Goal: Obtain resource: Obtain resource

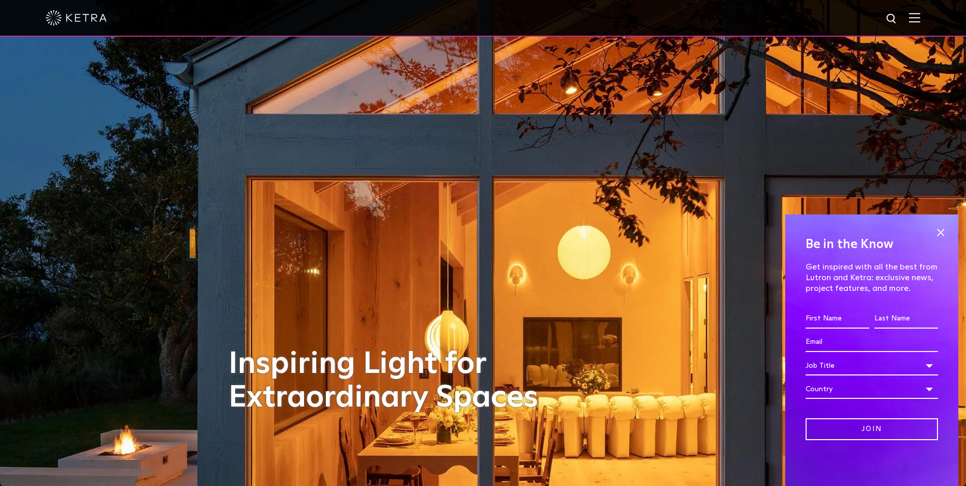
click at [919, 14] on img at bounding box center [914, 18] width 11 height 10
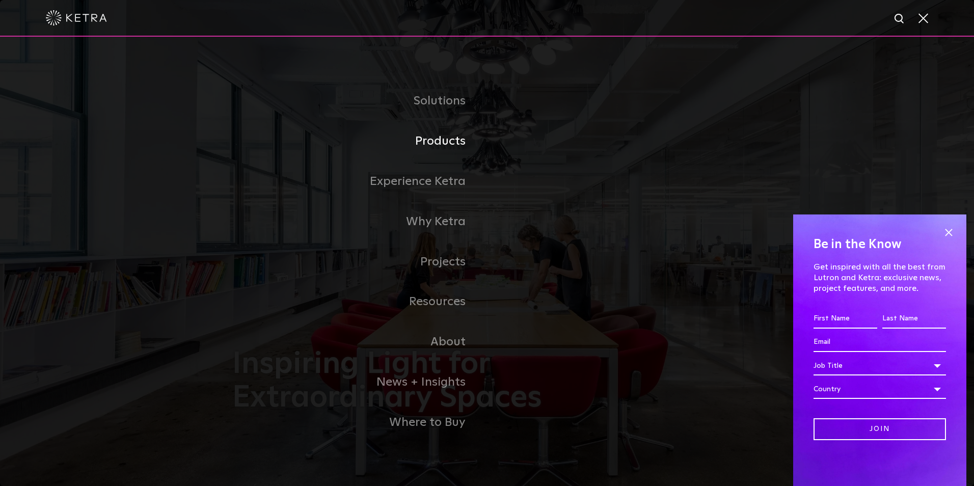
drag, startPoint x: 449, startPoint y: 140, endPoint x: 461, endPoint y: 140, distance: 12.2
click at [449, 140] on link "Products" at bounding box center [359, 141] width 255 height 40
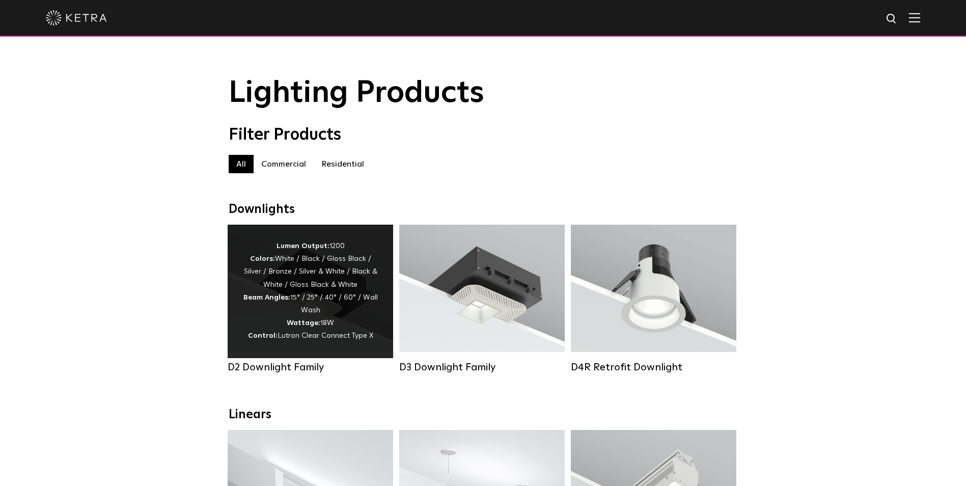
click at [337, 312] on div "Lumen Output: 1200 Colors: White / Black / Gloss Black / Silver / Bronze / Silv…" at bounding box center [310, 291] width 135 height 103
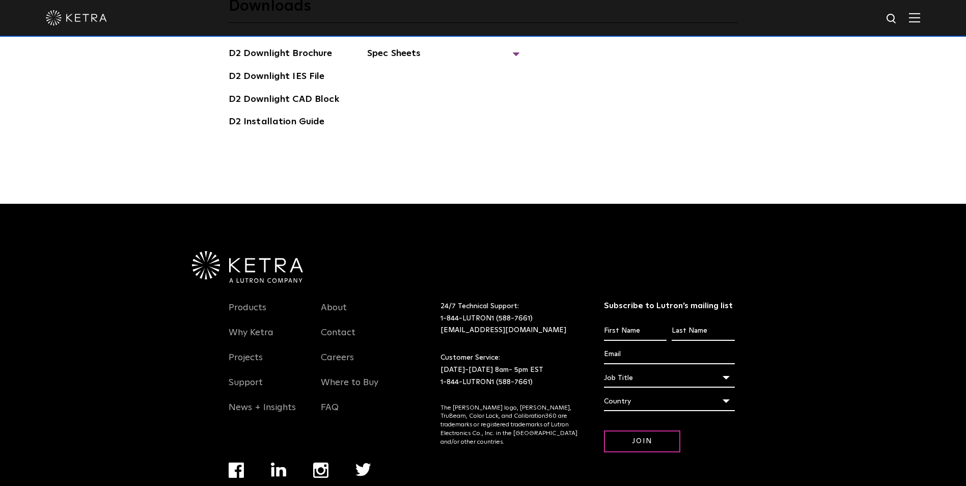
scroll to position [2994, 0]
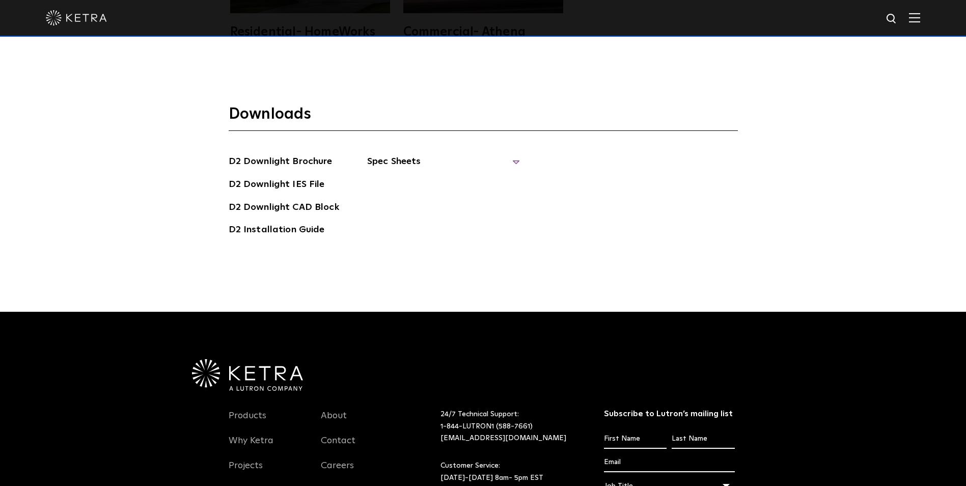
click at [515, 158] on span "Spec Sheets" at bounding box center [443, 165] width 153 height 22
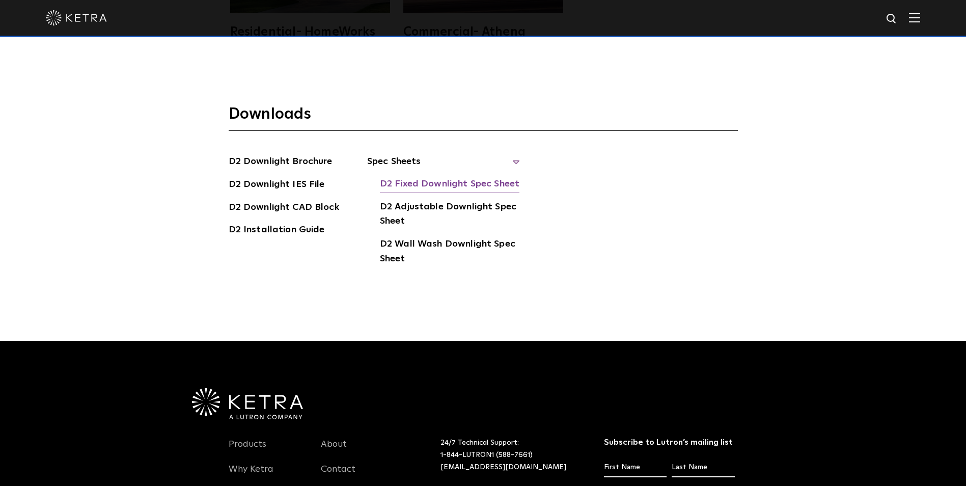
click at [434, 181] on link "D2 Fixed Downlight Spec Sheet" at bounding box center [450, 185] width 140 height 16
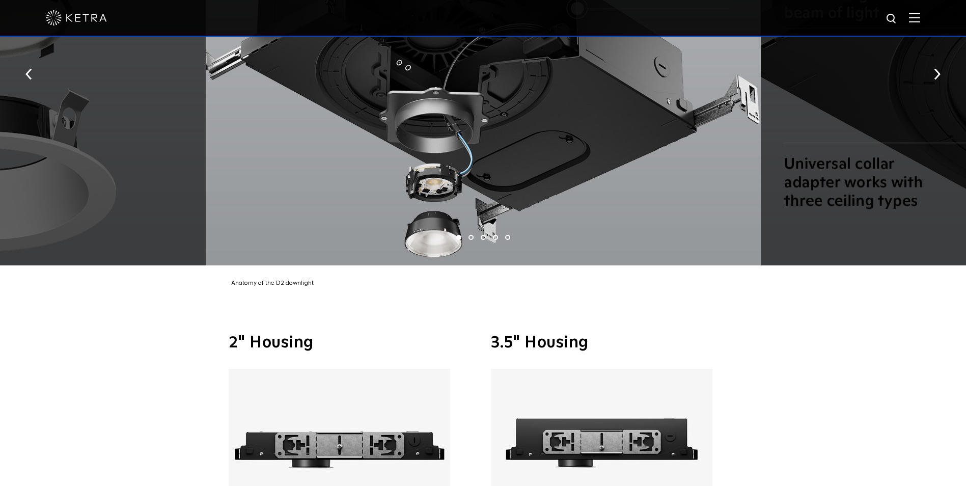
scroll to position [1874, 0]
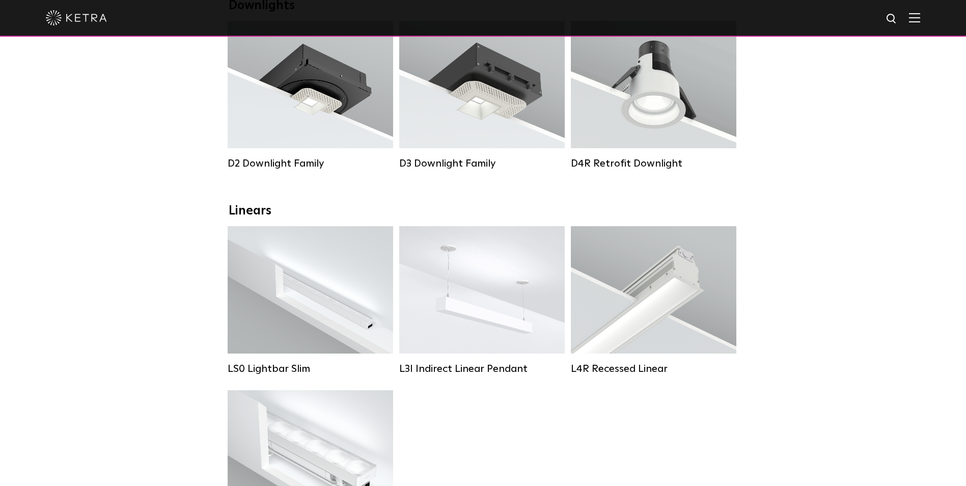
scroll to position [153, 0]
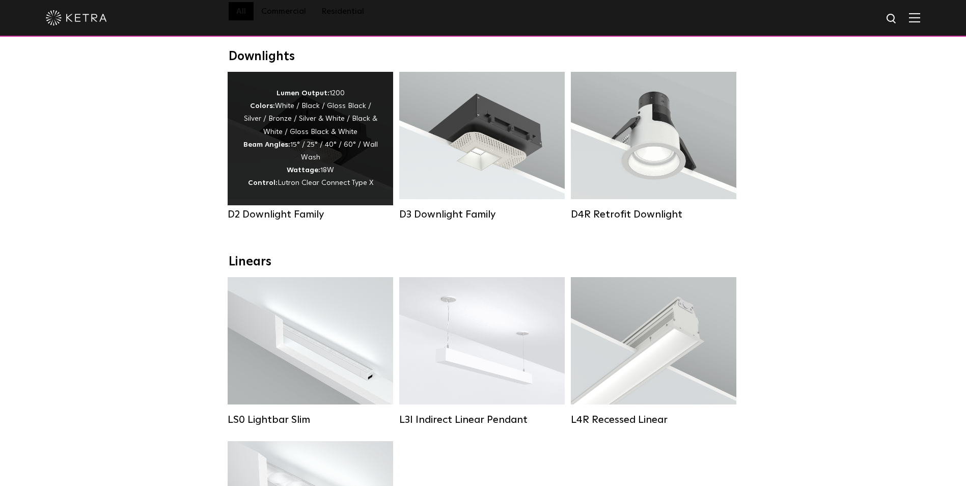
click at [288, 174] on strong "Wattage:" at bounding box center [304, 169] width 34 height 7
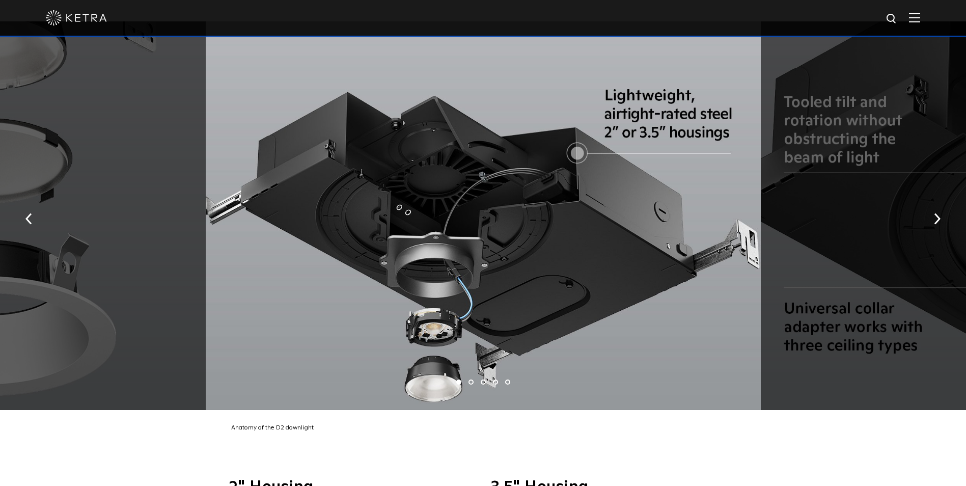
scroll to position [1884, 0]
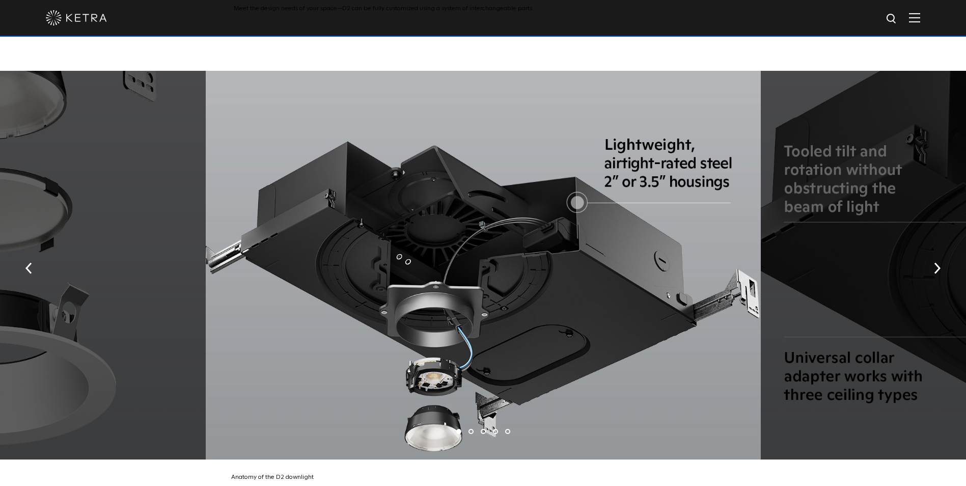
click at [482, 430] on li "3" at bounding box center [483, 431] width 5 height 5
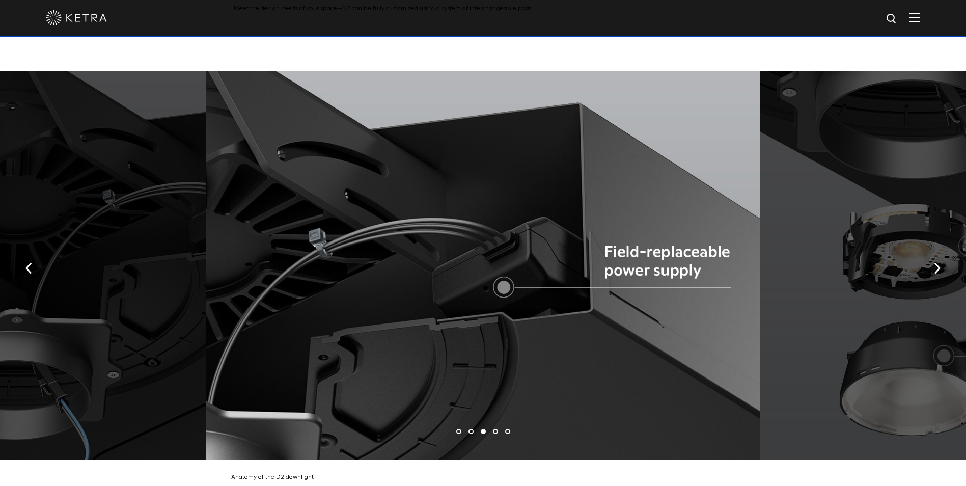
click at [466, 432] on ul "1 2 3 4 5" at bounding box center [483, 431] width 966 height 15
click at [469, 431] on li "2" at bounding box center [470, 431] width 5 height 5
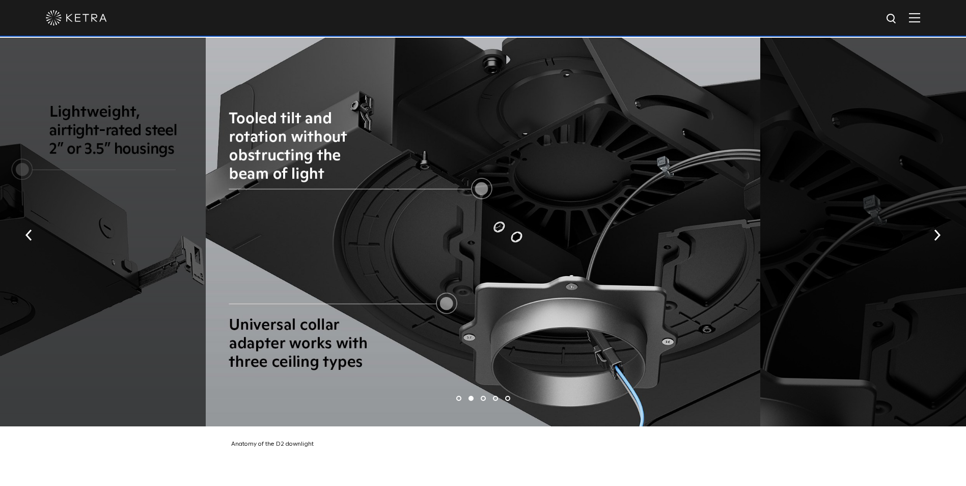
scroll to position [1935, 0]
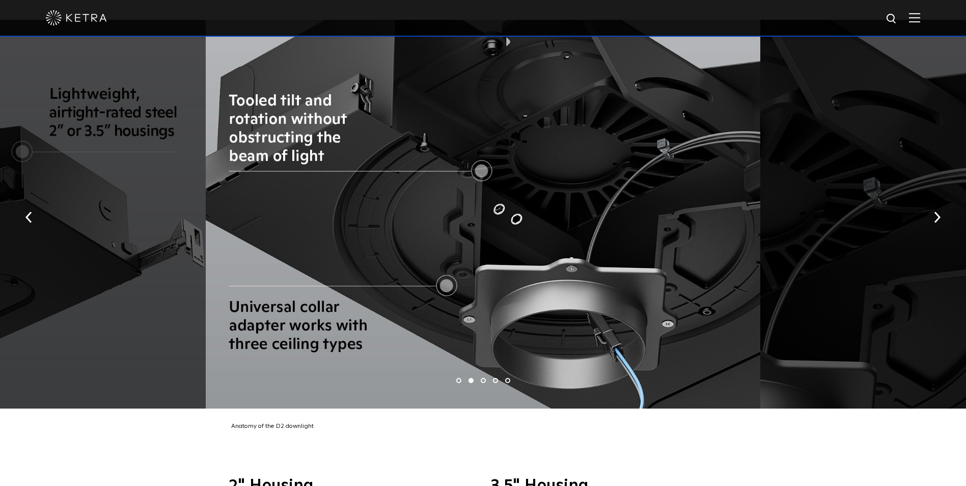
click at [492, 380] on ul "1 2 3 4 5" at bounding box center [483, 380] width 966 height 15
click at [493, 380] on li "4" at bounding box center [495, 380] width 5 height 5
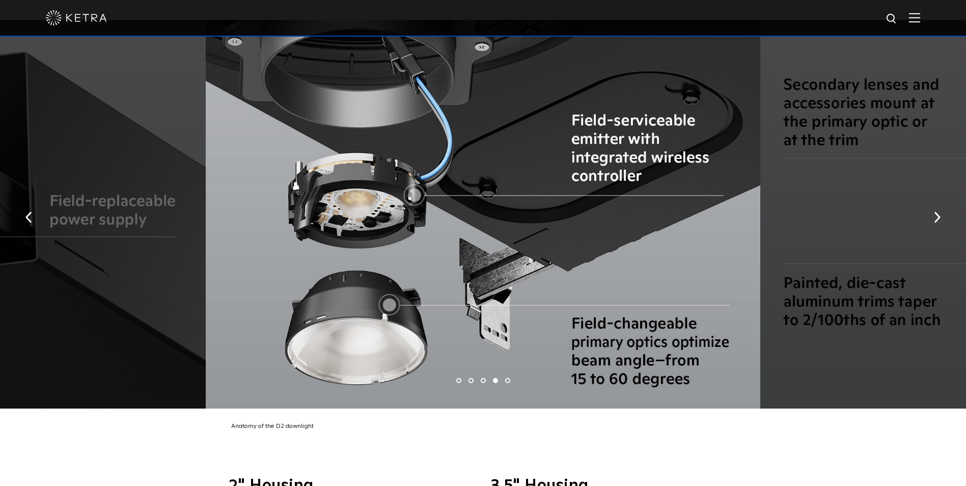
click at [506, 380] on li "5" at bounding box center [507, 380] width 5 height 5
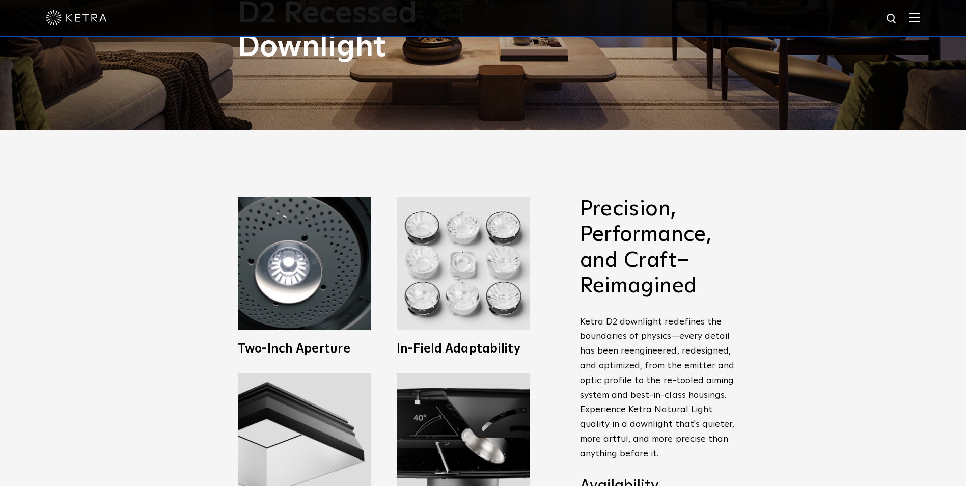
scroll to position [356, 0]
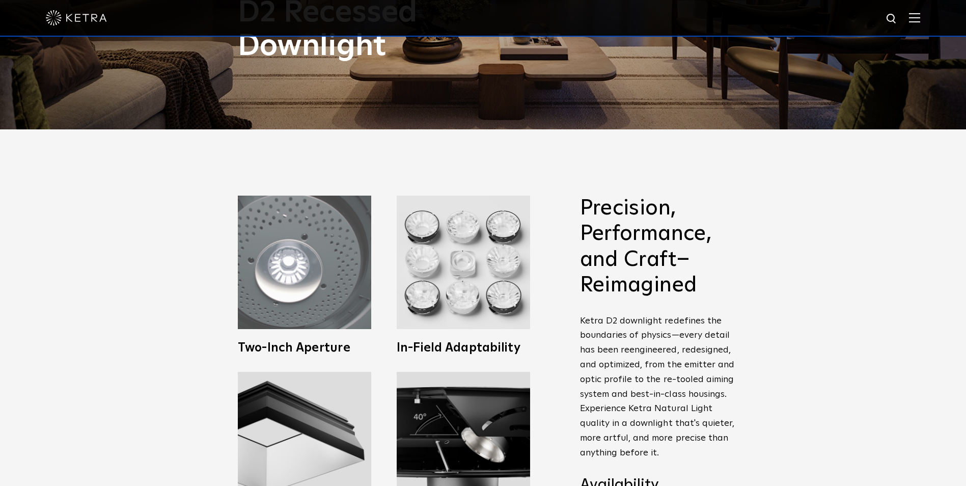
click at [339, 288] on img at bounding box center [304, 262] width 133 height 133
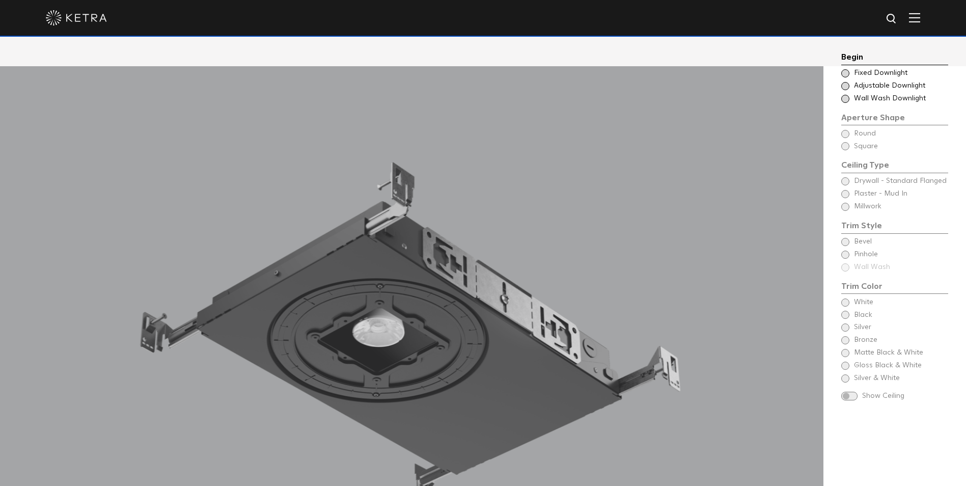
scroll to position [967, 0]
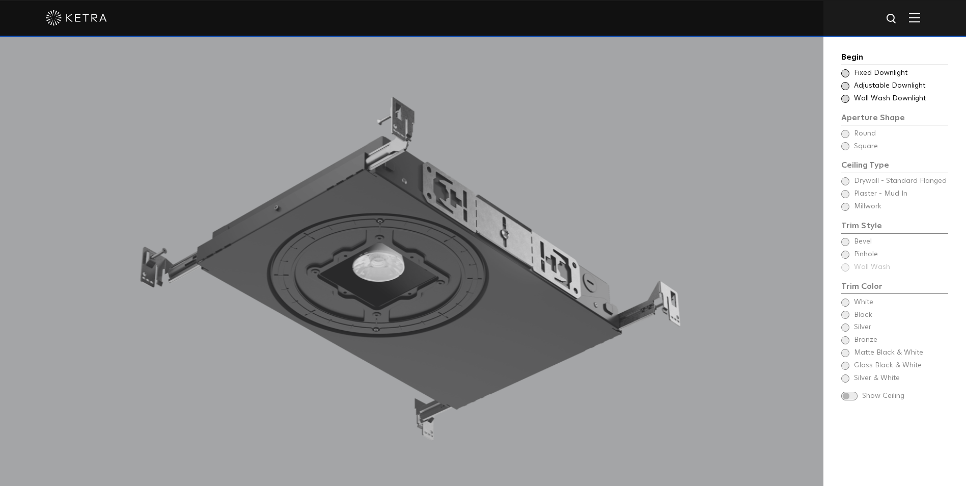
click at [277, 410] on div at bounding box center [411, 281] width 823 height 560
click at [846, 74] on span at bounding box center [845, 73] width 8 height 8
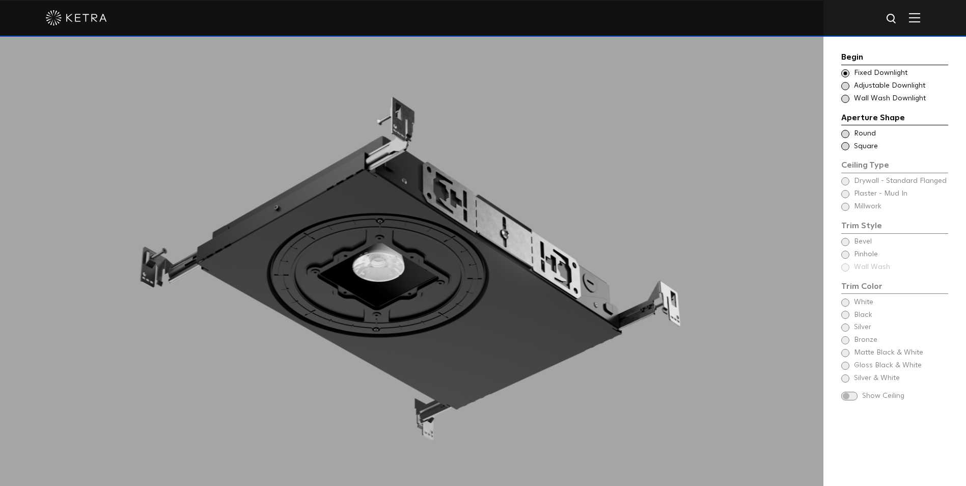
click at [846, 87] on span at bounding box center [845, 86] width 8 height 8
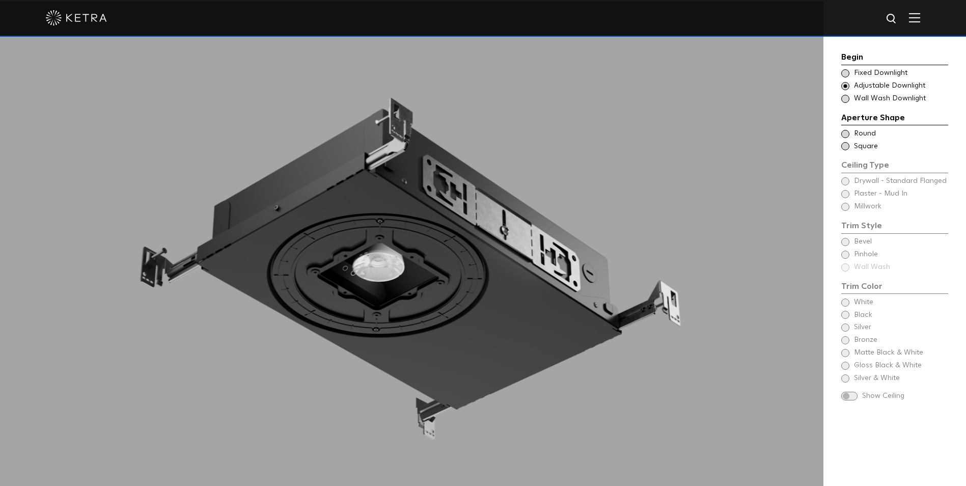
click at [846, 75] on span at bounding box center [845, 73] width 8 height 8
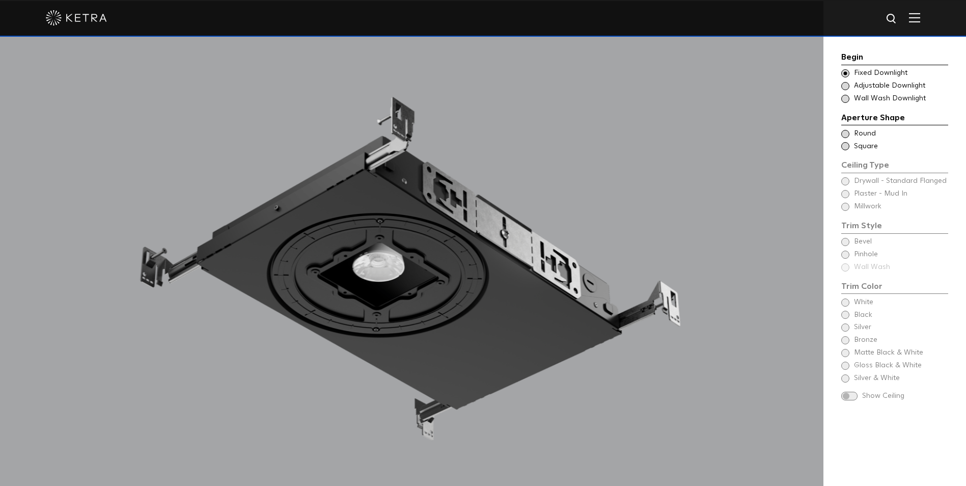
click at [846, 86] on span at bounding box center [845, 86] width 8 height 8
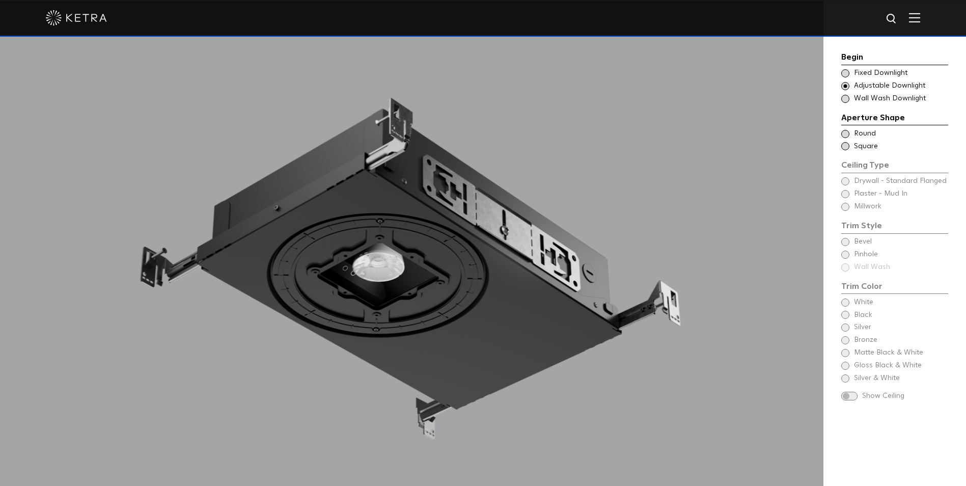
click at [845, 70] on span at bounding box center [845, 73] width 8 height 8
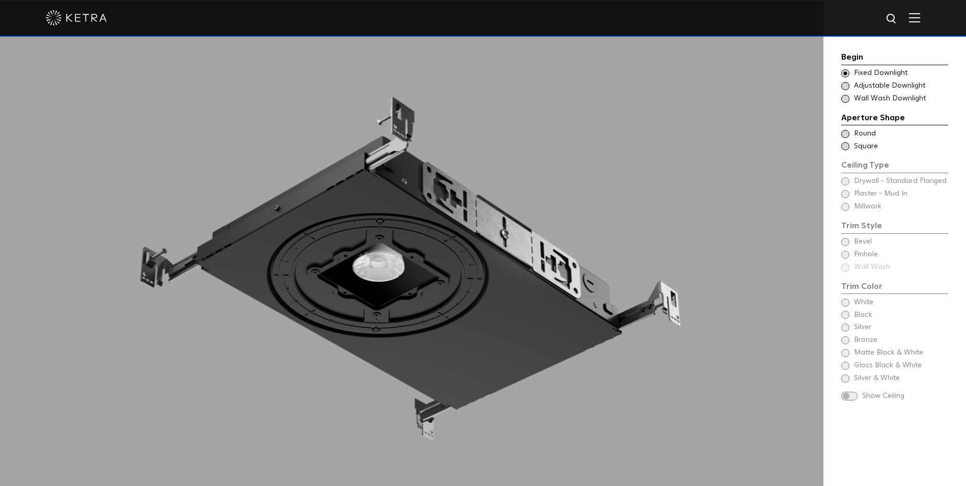
click at [846, 86] on span at bounding box center [845, 86] width 8 height 8
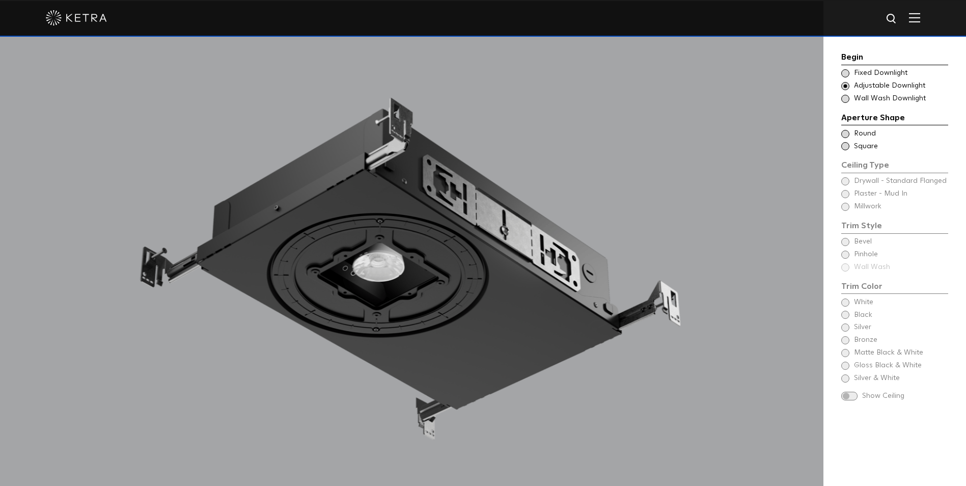
click at [846, 76] on span at bounding box center [845, 73] width 8 height 8
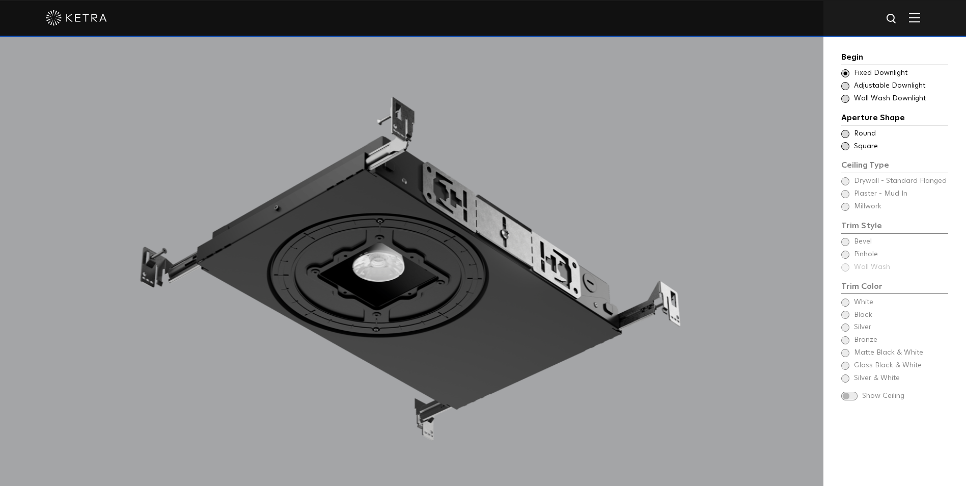
click at [850, 85] on div "Choose Aperture Shape Adjustable Downlight" at bounding box center [894, 86] width 107 height 10
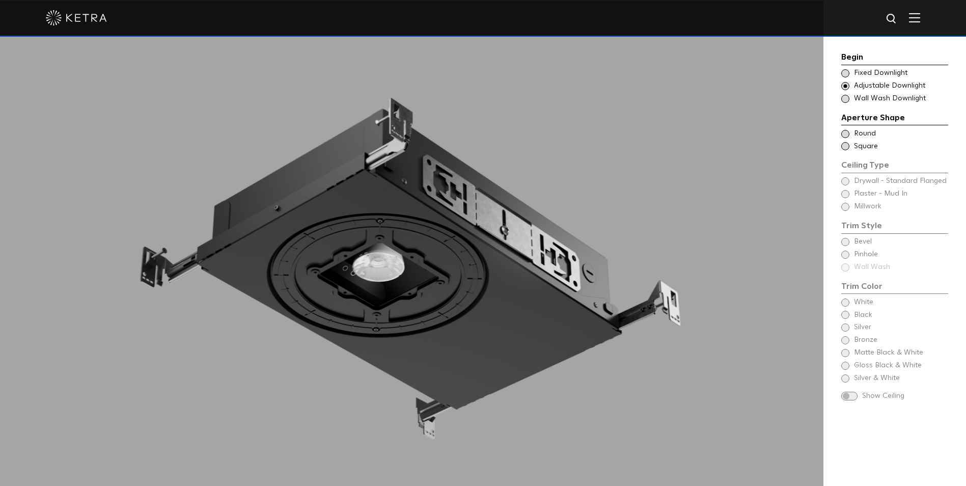
click at [848, 72] on span at bounding box center [845, 73] width 8 height 8
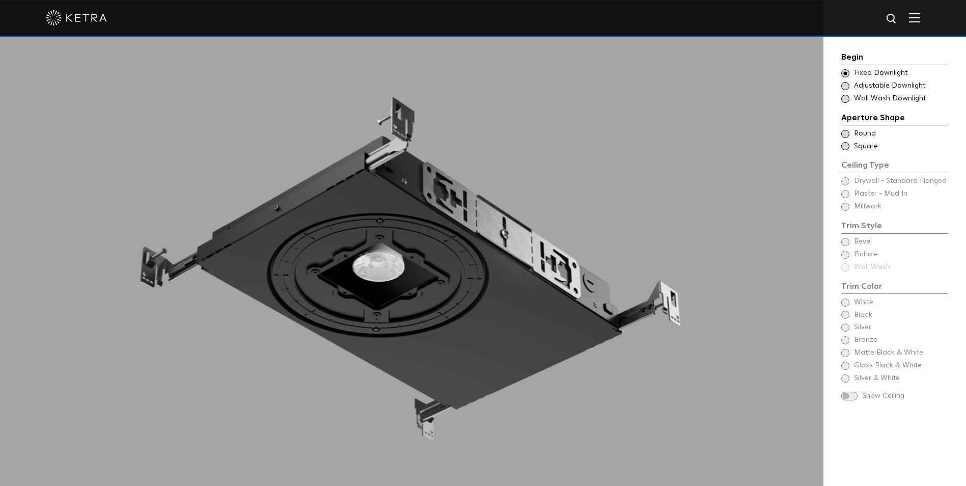
click at [846, 84] on span at bounding box center [845, 86] width 8 height 8
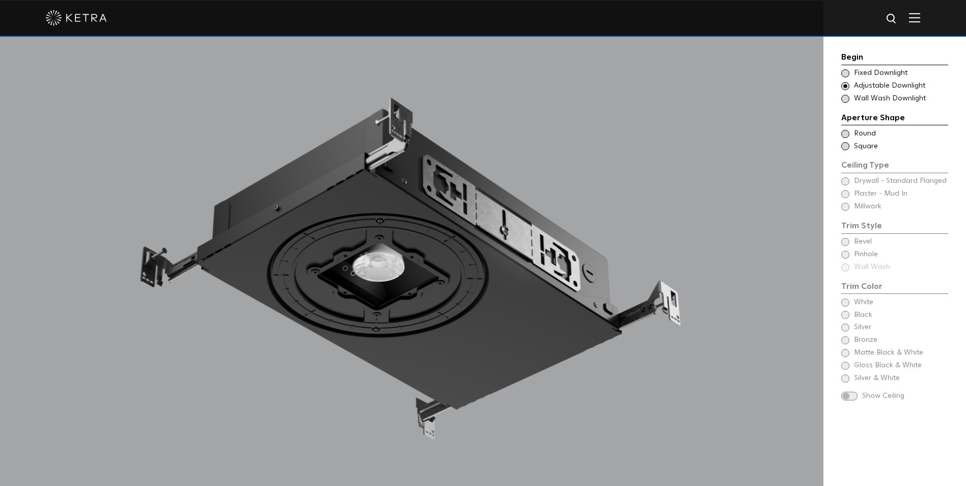
click at [846, 95] on span at bounding box center [845, 99] width 8 height 8
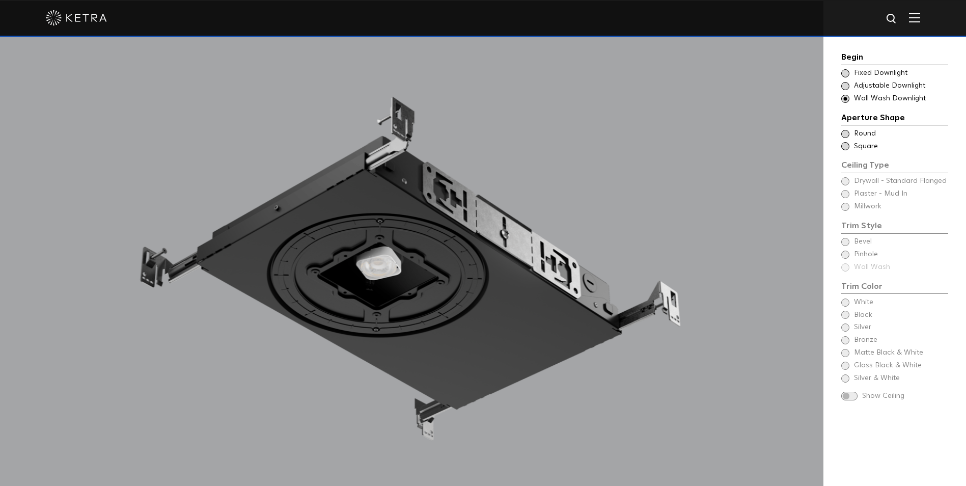
click at [846, 74] on span at bounding box center [845, 73] width 8 height 8
click at [850, 99] on div "Choose Aperture Shape - Wall Wash Wall Wash Downlight" at bounding box center [894, 99] width 107 height 10
click at [848, 73] on span at bounding box center [845, 73] width 8 height 8
click at [848, 85] on span at bounding box center [845, 86] width 8 height 8
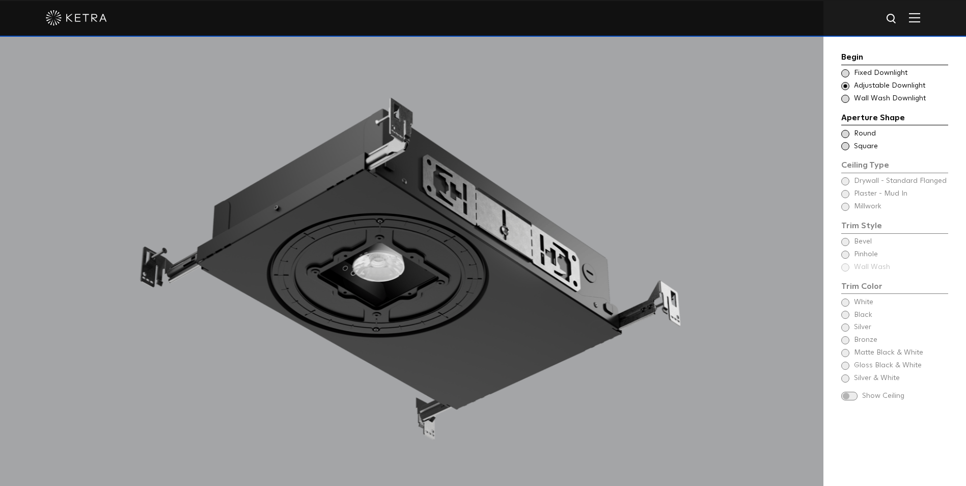
click at [848, 74] on span at bounding box center [845, 73] width 8 height 8
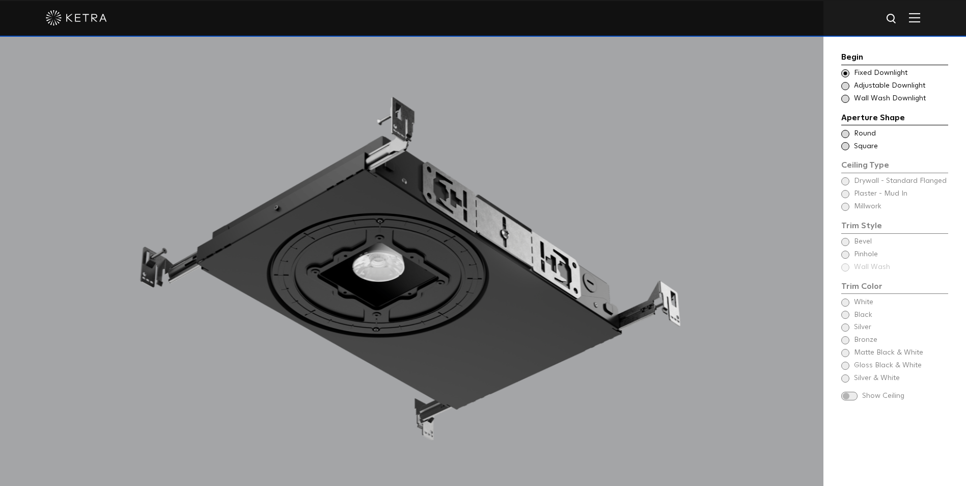
click at [847, 89] on span at bounding box center [845, 86] width 8 height 8
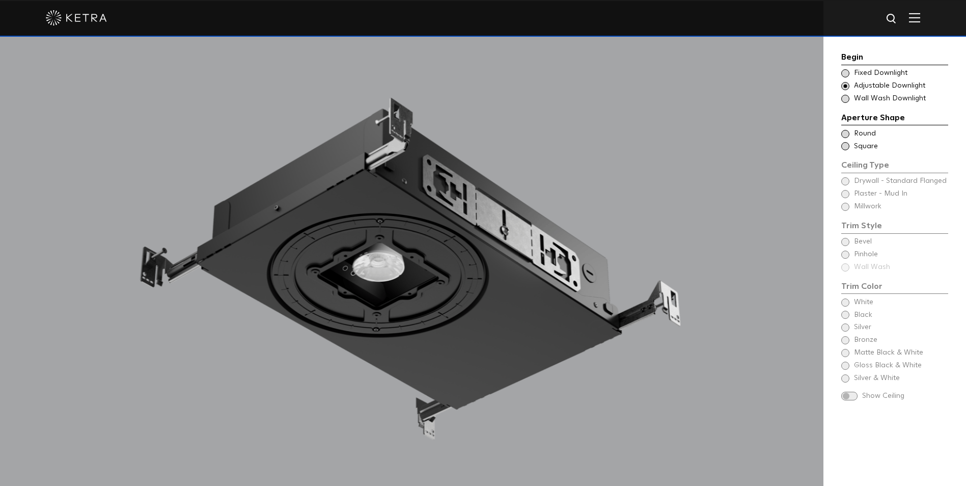
click at [846, 97] on span at bounding box center [845, 99] width 8 height 8
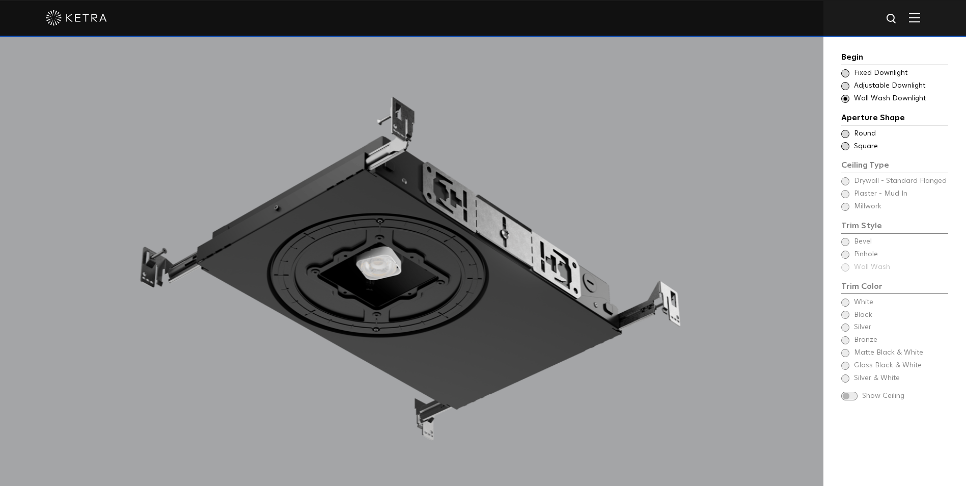
click at [845, 73] on span at bounding box center [845, 73] width 8 height 8
click at [847, 132] on span at bounding box center [845, 134] width 8 height 8
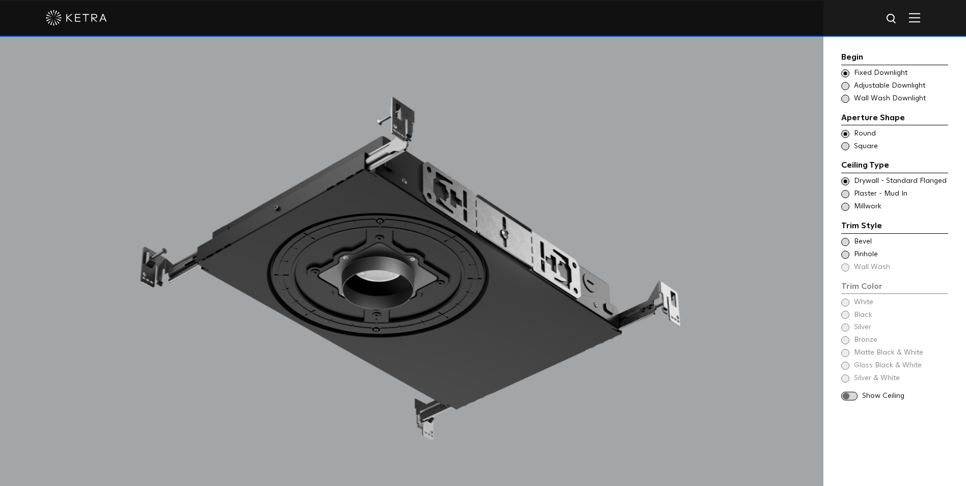
click at [847, 146] on span at bounding box center [845, 146] width 8 height 8
click at [848, 146] on span at bounding box center [845, 146] width 8 height 8
click at [848, 135] on span at bounding box center [845, 134] width 8 height 8
click at [844, 147] on span at bounding box center [845, 146] width 8 height 8
click at [847, 87] on span at bounding box center [845, 86] width 8 height 8
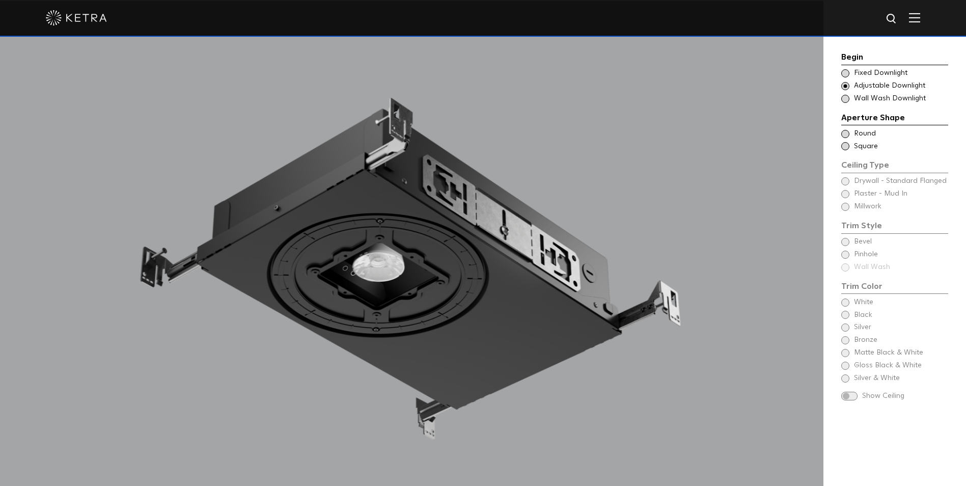
click at [845, 133] on span at bounding box center [845, 134] width 8 height 8
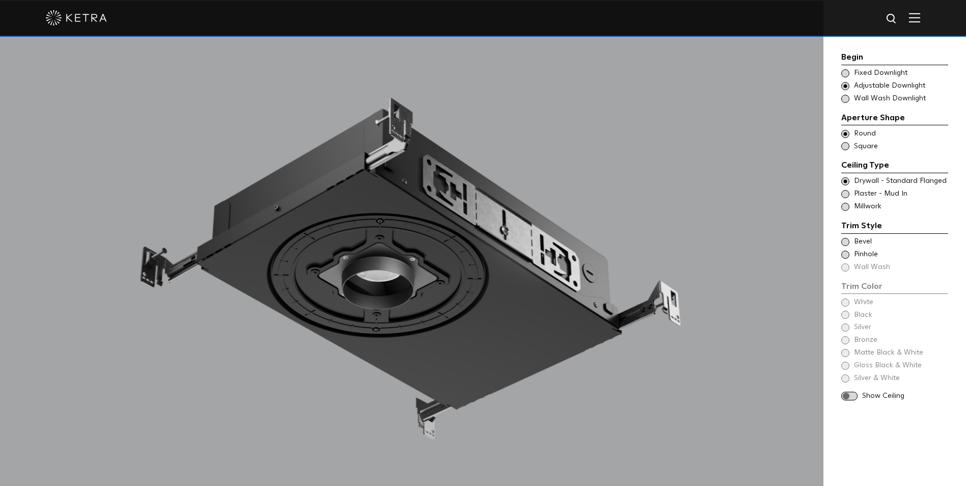
click at [846, 144] on span at bounding box center [845, 146] width 8 height 8
click at [847, 99] on span at bounding box center [845, 99] width 8 height 8
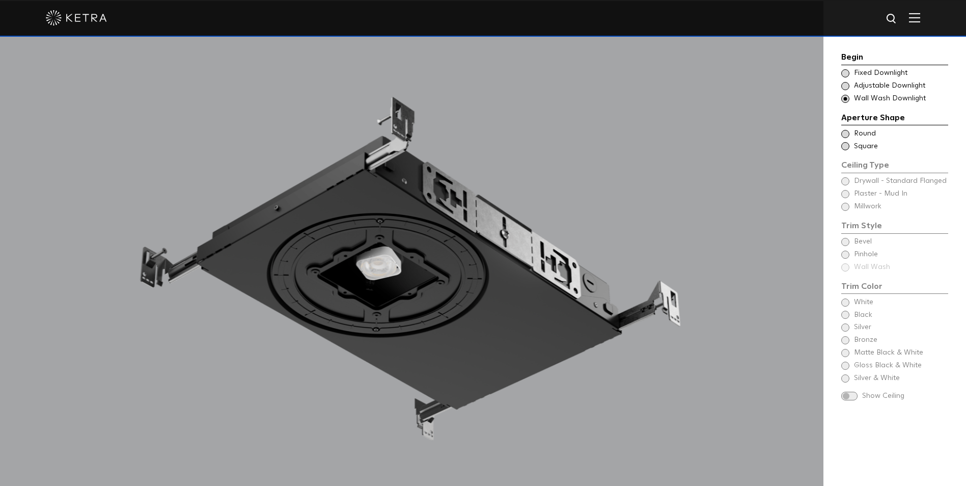
click at [847, 132] on span at bounding box center [845, 134] width 8 height 8
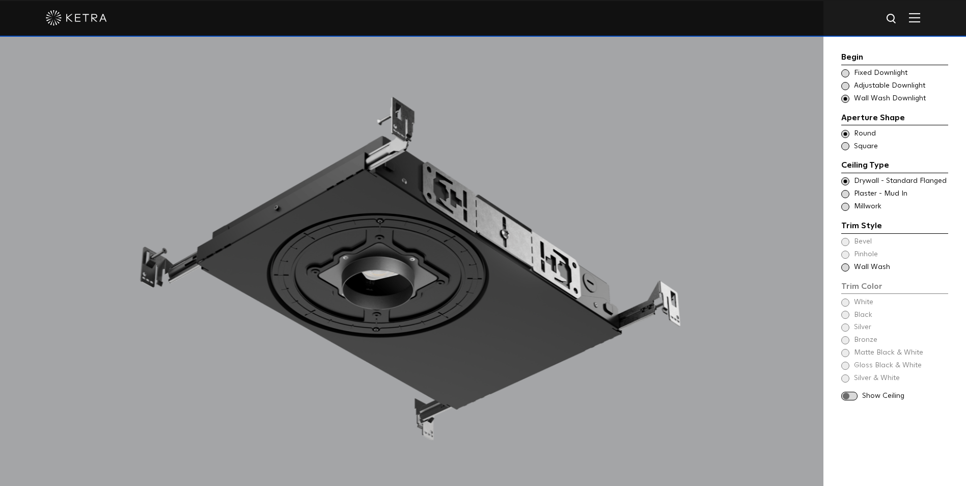
click at [844, 145] on span at bounding box center [845, 146] width 8 height 8
click at [846, 194] on span at bounding box center [845, 194] width 8 height 8
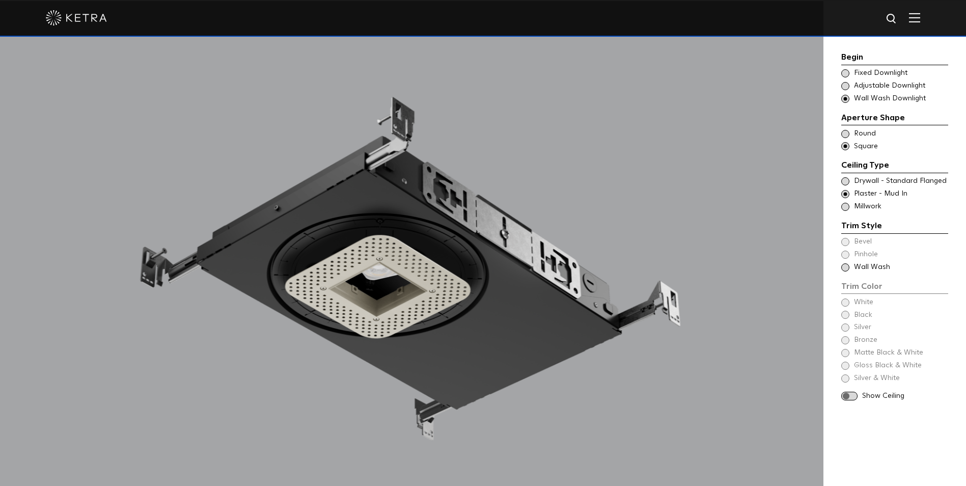
click at [846, 208] on span at bounding box center [845, 207] width 8 height 8
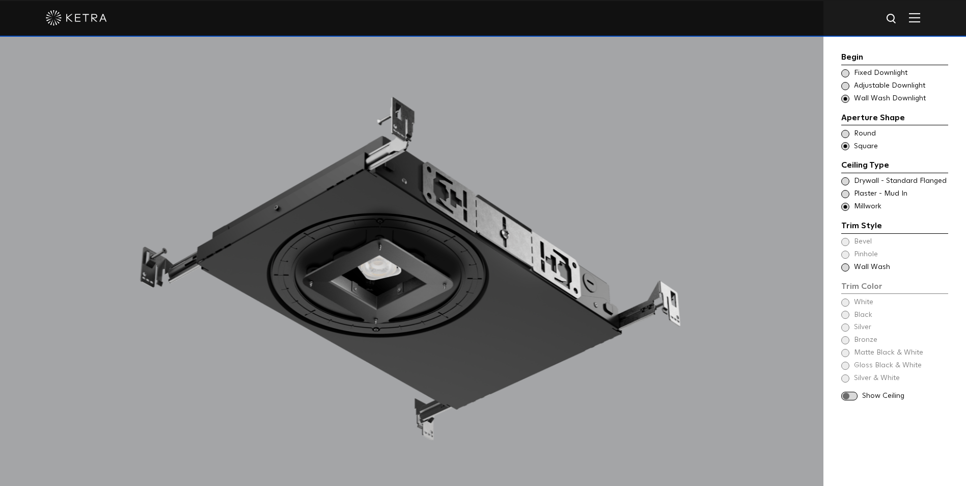
click at [846, 269] on span at bounding box center [845, 267] width 8 height 8
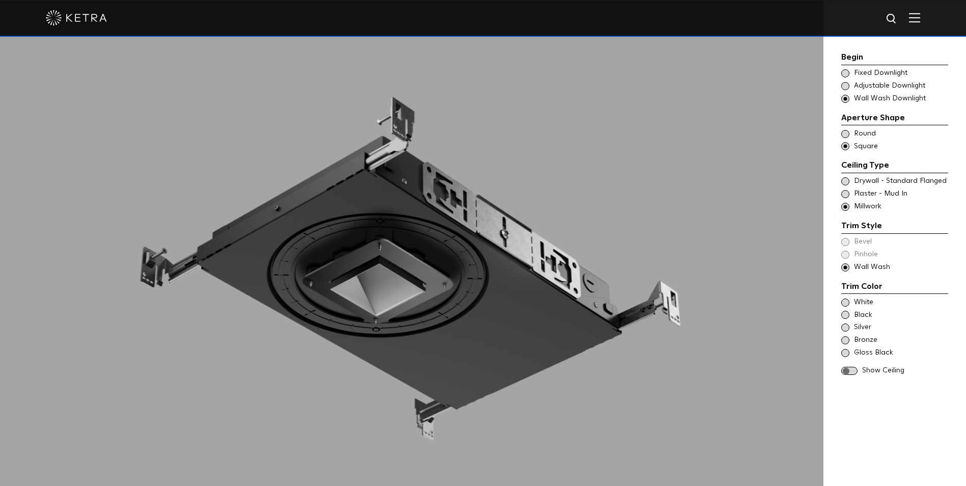
click at [848, 193] on span at bounding box center [845, 194] width 8 height 8
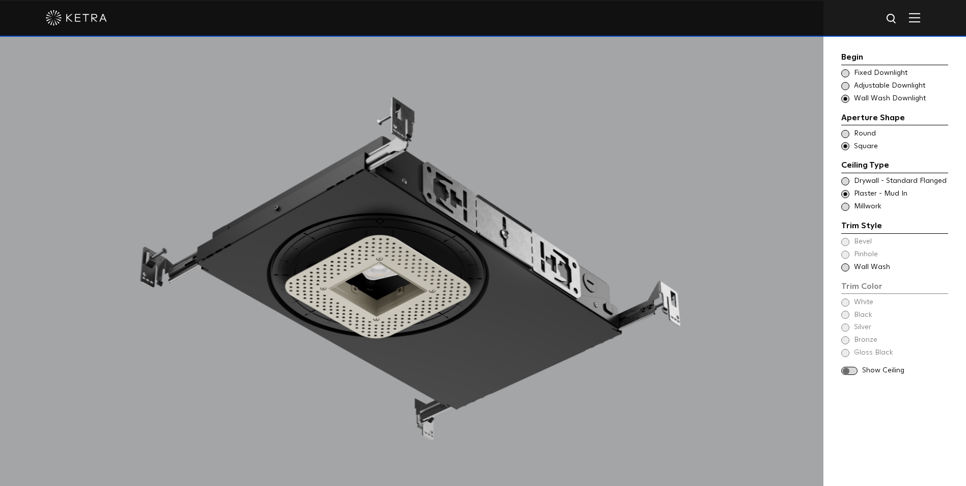
click at [844, 264] on span at bounding box center [845, 267] width 8 height 8
click at [846, 180] on span at bounding box center [845, 181] width 8 height 8
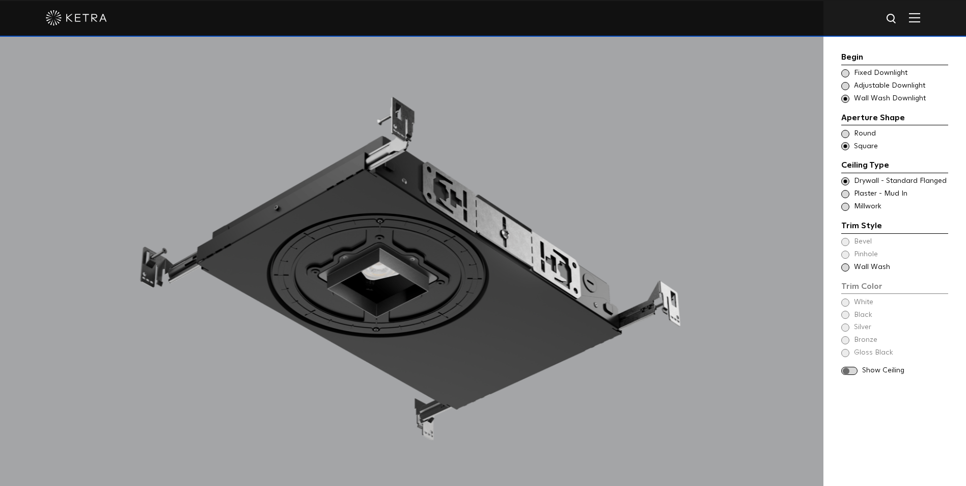
click at [848, 265] on span at bounding box center [845, 267] width 8 height 8
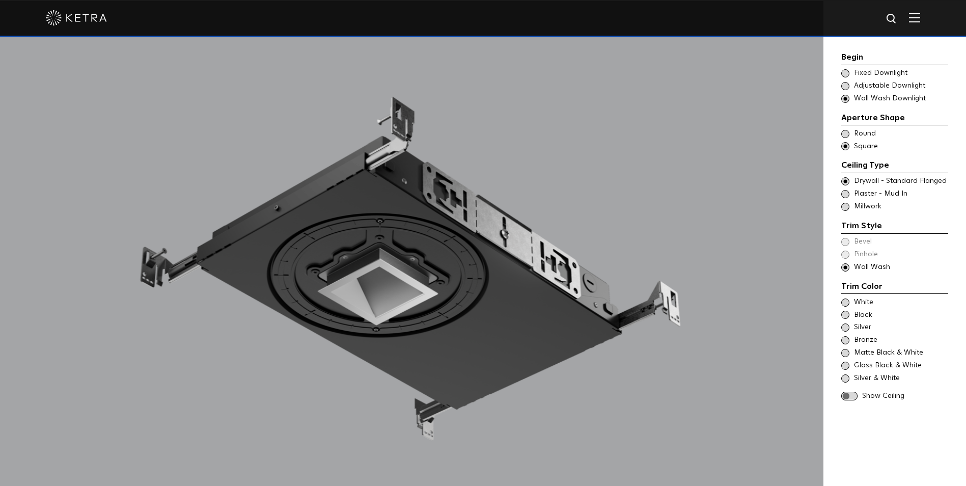
click at [846, 134] on span at bounding box center [845, 134] width 8 height 8
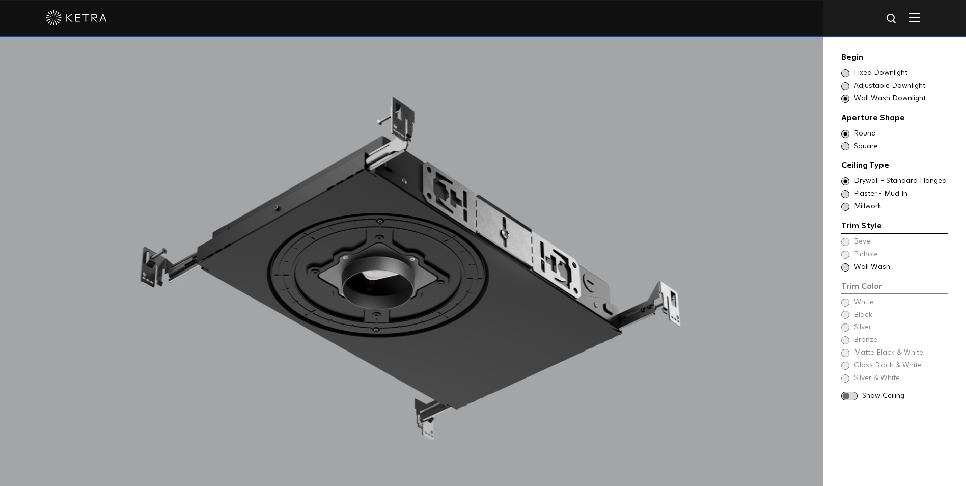
click at [849, 71] on div "Choose Aperture Shape Fixed Downlight" at bounding box center [894, 73] width 107 height 10
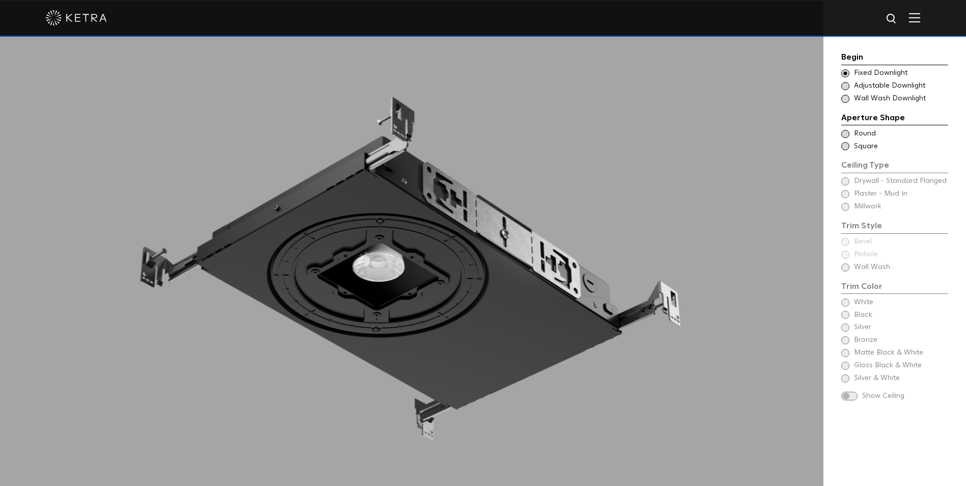
drag, startPoint x: 848, startPoint y: 134, endPoint x: 845, endPoint y: 130, distance: 5.2
click at [848, 134] on span at bounding box center [845, 134] width 8 height 8
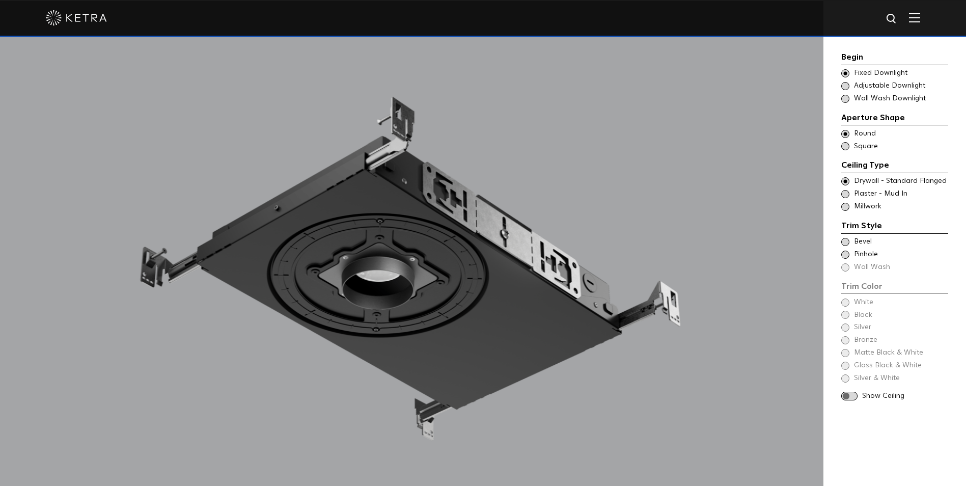
click at [845, 241] on span at bounding box center [845, 242] width 8 height 8
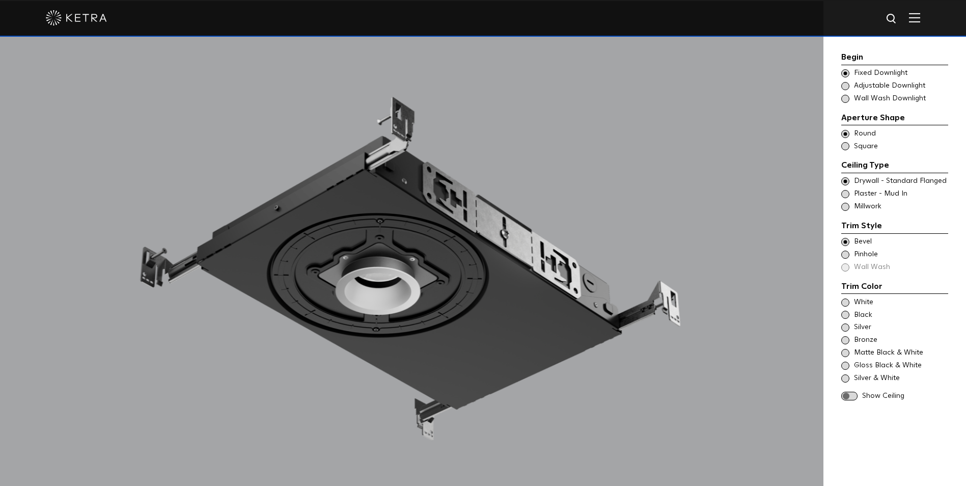
click at [845, 251] on span at bounding box center [845, 255] width 8 height 8
click at [847, 303] on span at bounding box center [845, 302] width 8 height 8
click at [847, 316] on span at bounding box center [845, 315] width 8 height 8
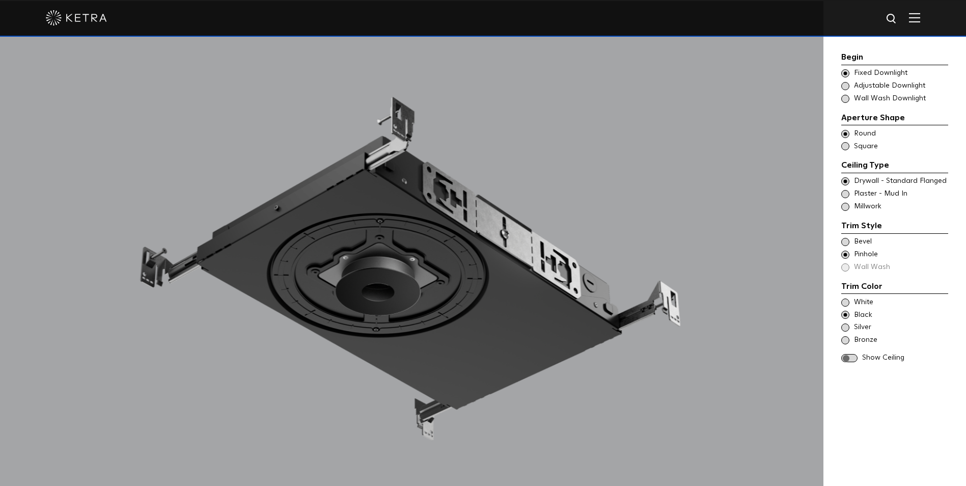
click at [845, 323] on div "Silver" at bounding box center [894, 327] width 107 height 10
click at [844, 343] on span at bounding box center [845, 340] width 8 height 8
click at [849, 193] on span at bounding box center [845, 194] width 8 height 8
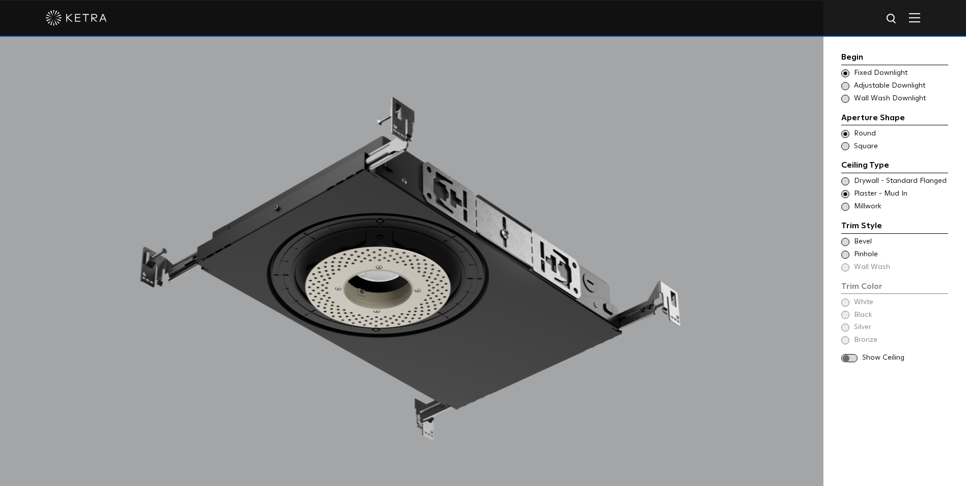
click at [847, 245] on span at bounding box center [845, 242] width 8 height 8
click at [843, 256] on span at bounding box center [845, 255] width 8 height 8
click at [846, 304] on span at bounding box center [845, 302] width 8 height 8
click at [846, 319] on div "Black" at bounding box center [894, 315] width 107 height 10
click at [845, 329] on span at bounding box center [845, 327] width 8 height 8
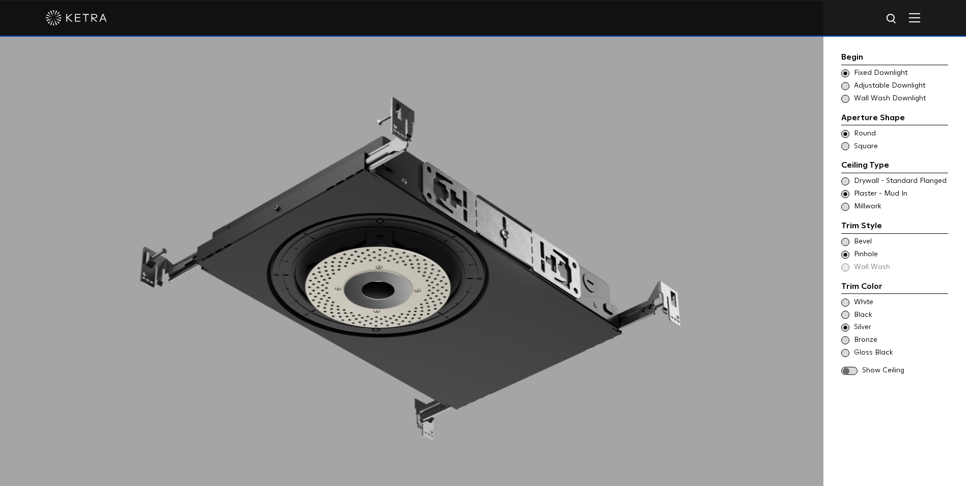
click at [848, 339] on span at bounding box center [845, 340] width 8 height 8
click at [849, 353] on span at bounding box center [845, 353] width 8 height 8
click at [842, 84] on div "Choose Aperture Shape Adjustable Downlight" at bounding box center [894, 86] width 107 height 10
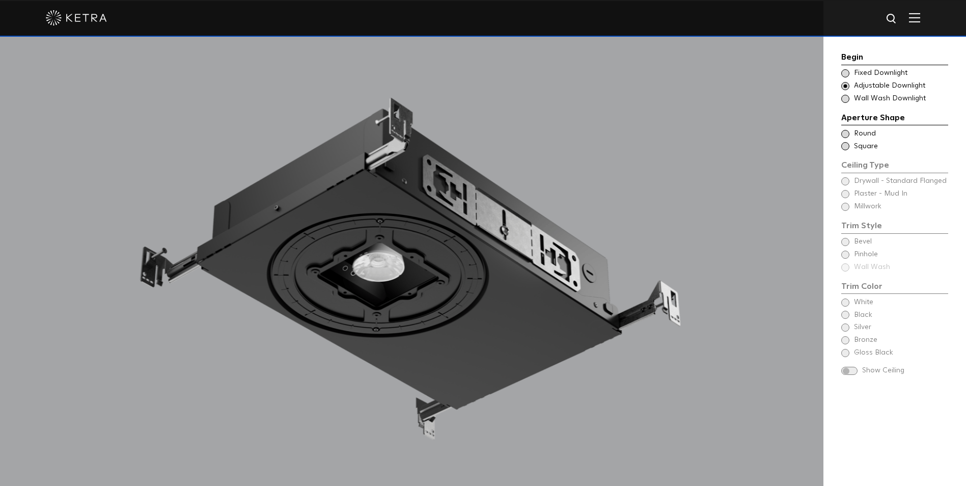
click at [845, 100] on span at bounding box center [845, 99] width 8 height 8
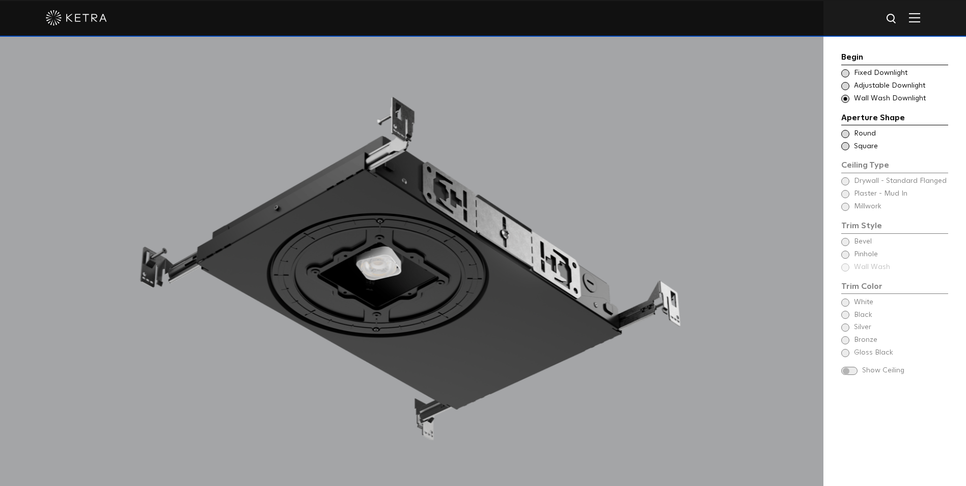
click at [845, 68] on div "Begin Choose Aperture Shape Fixed Downlight Choose Aperture Shape Adjustable Do…" at bounding box center [894, 77] width 107 height 53
click at [845, 74] on span at bounding box center [845, 73] width 8 height 8
click at [844, 87] on span at bounding box center [845, 86] width 8 height 8
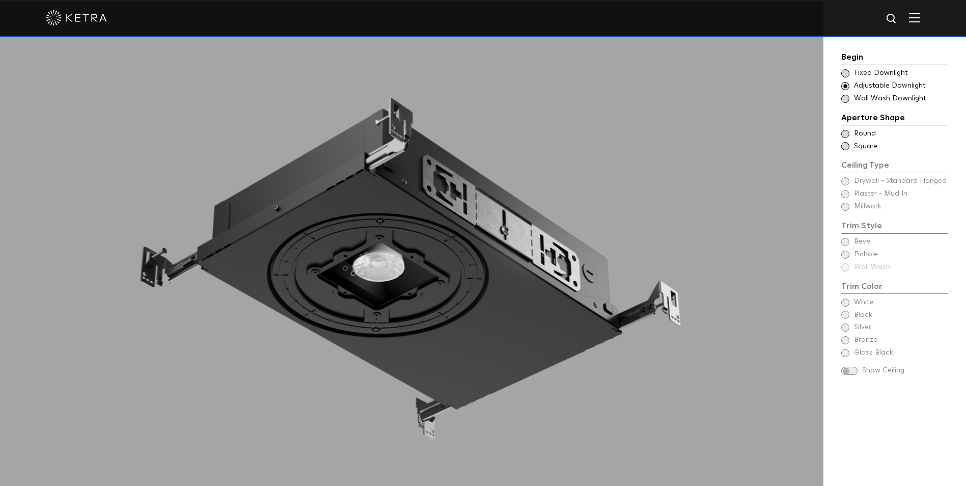
click at [843, 95] on span at bounding box center [845, 99] width 8 height 8
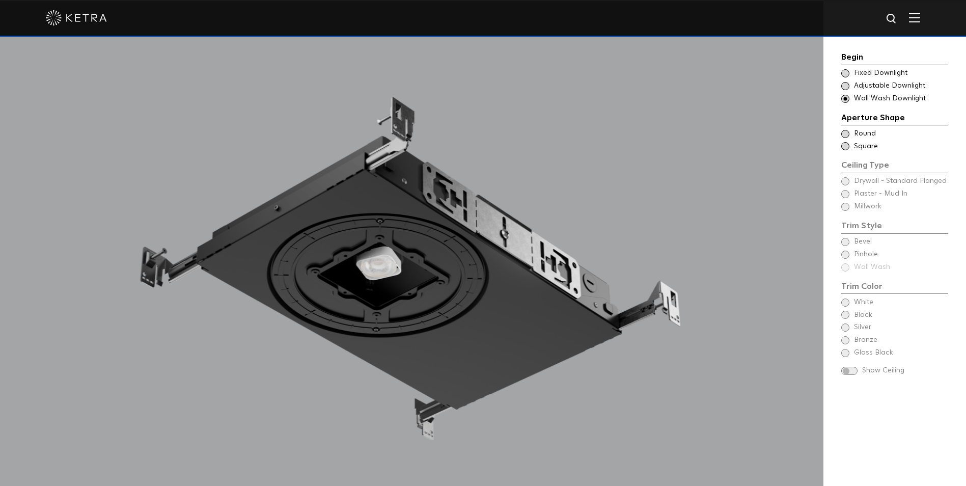
click at [845, 131] on span at bounding box center [845, 134] width 8 height 8
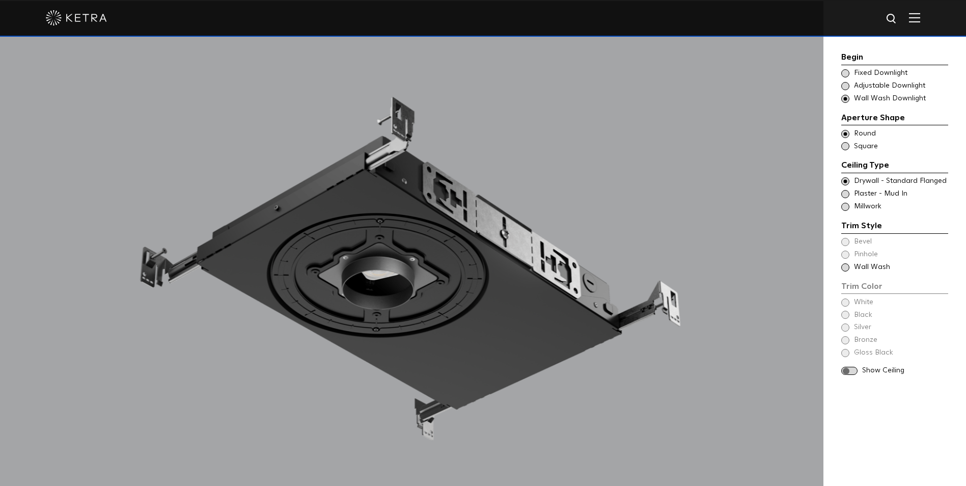
click at [845, 144] on span at bounding box center [845, 146] width 8 height 8
click at [845, 131] on span at bounding box center [845, 134] width 8 height 8
click at [847, 149] on span at bounding box center [845, 146] width 8 height 8
click at [845, 192] on span at bounding box center [845, 194] width 8 height 8
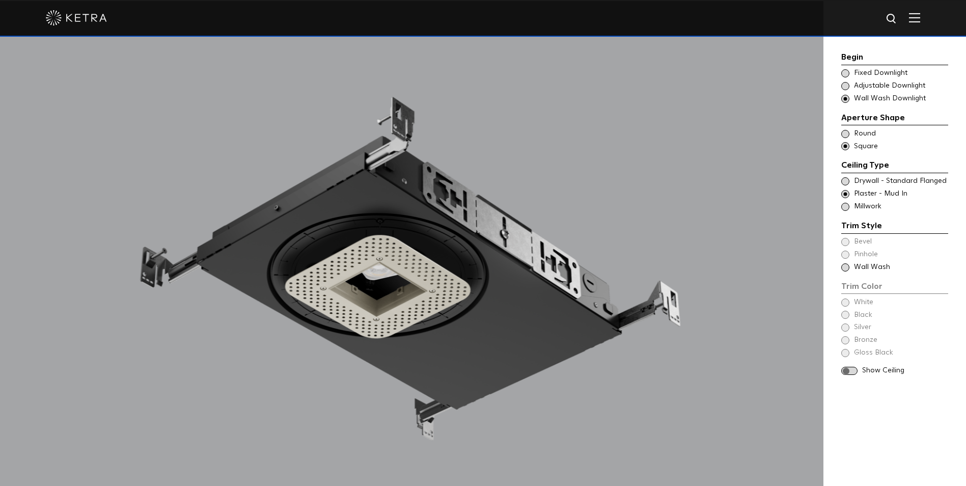
click at [842, 210] on div "Trim Style - Square - Flangeless - Wall Wash - Millwork Square - Millwork,Bevel…" at bounding box center [894, 207] width 107 height 10
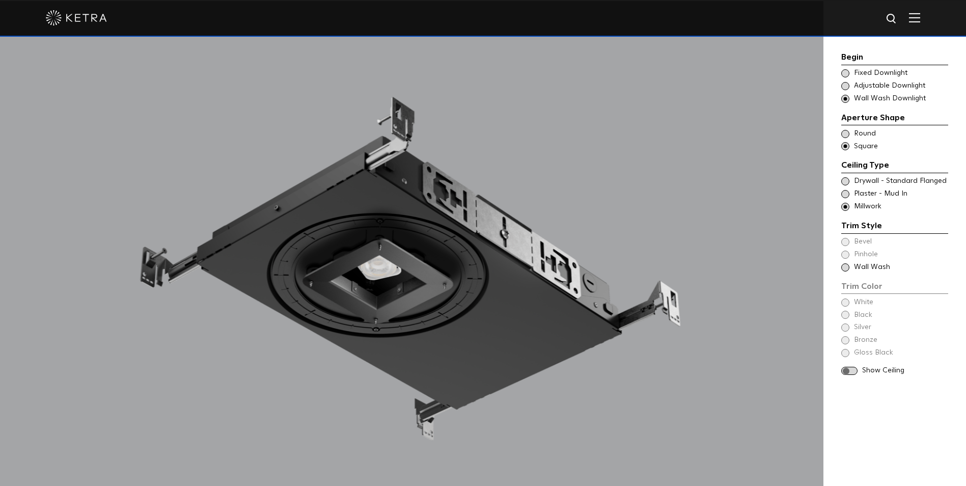
click at [845, 177] on div "Trim Style - Square - Flanged - Wall Wash Round - Flanged,Bevel - Square - Flan…" at bounding box center [894, 181] width 107 height 10
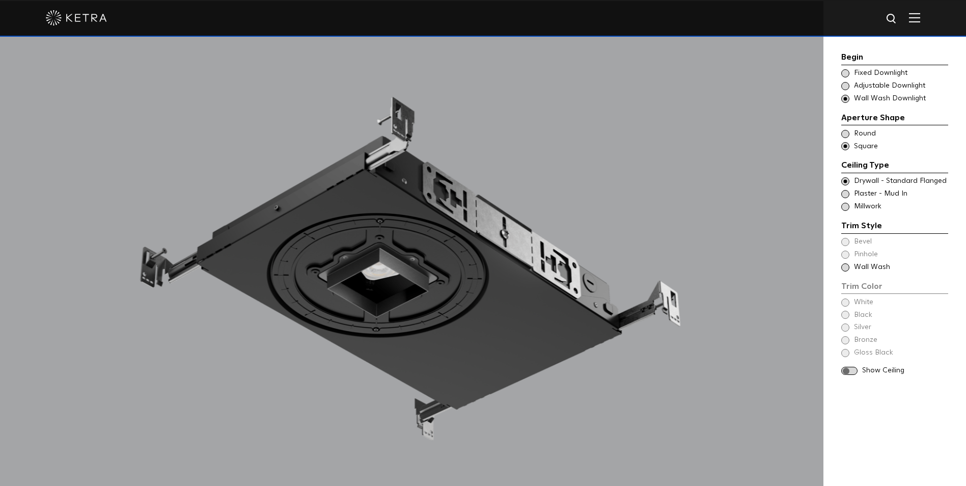
click at [845, 191] on span at bounding box center [845, 194] width 8 height 8
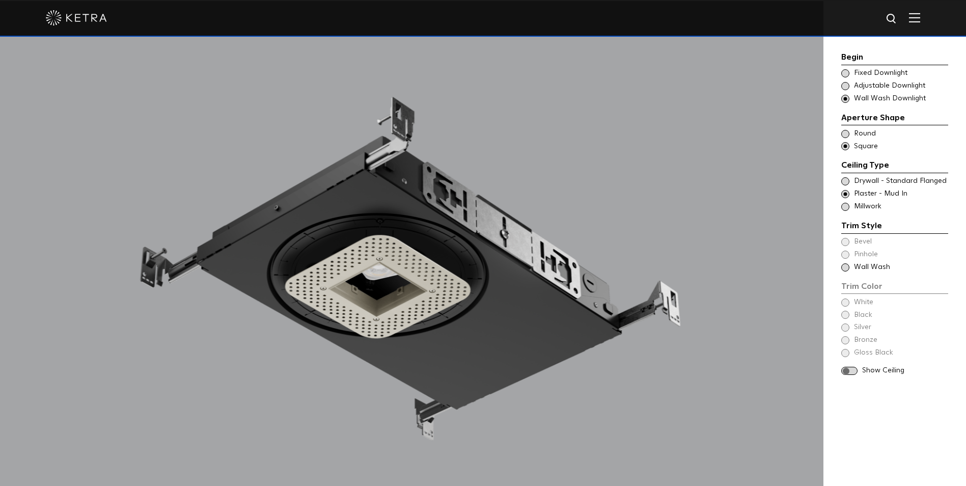
click at [845, 207] on span at bounding box center [845, 207] width 8 height 8
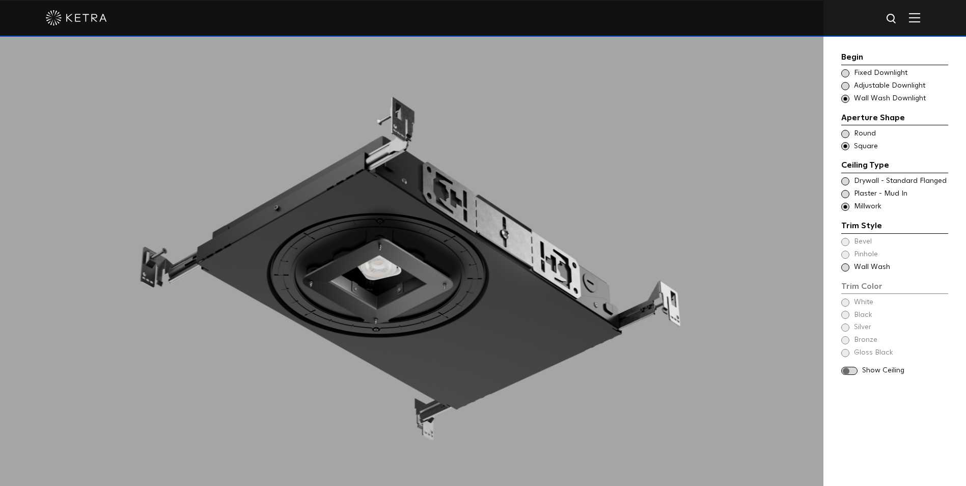
click at [847, 87] on span at bounding box center [845, 86] width 8 height 8
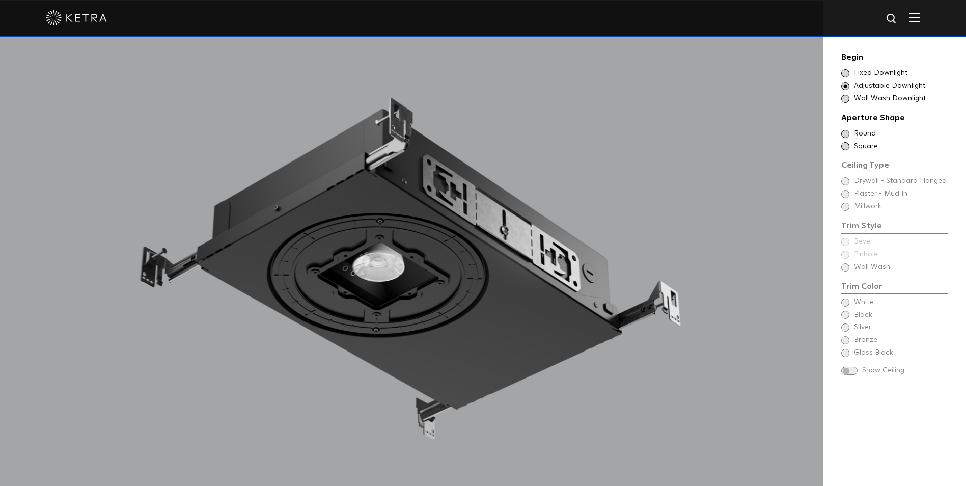
click at [845, 137] on span at bounding box center [845, 134] width 8 height 8
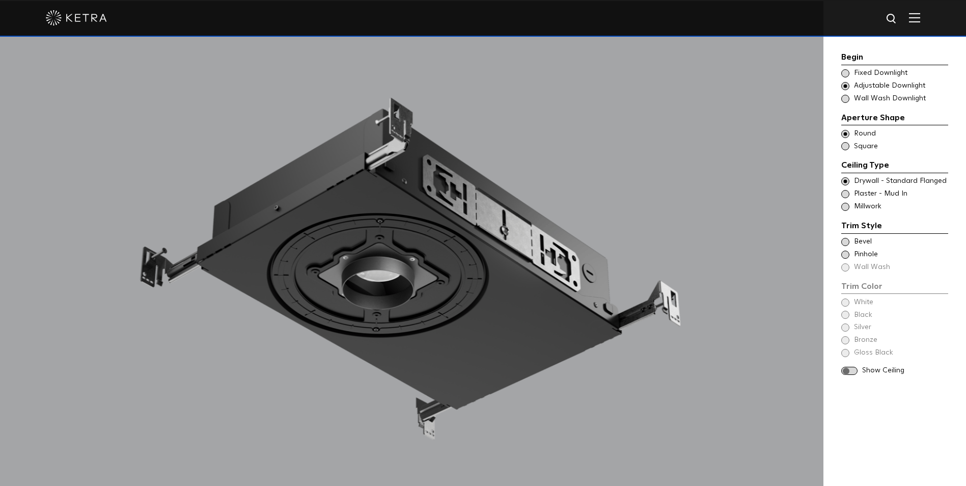
click at [845, 243] on span at bounding box center [845, 242] width 8 height 8
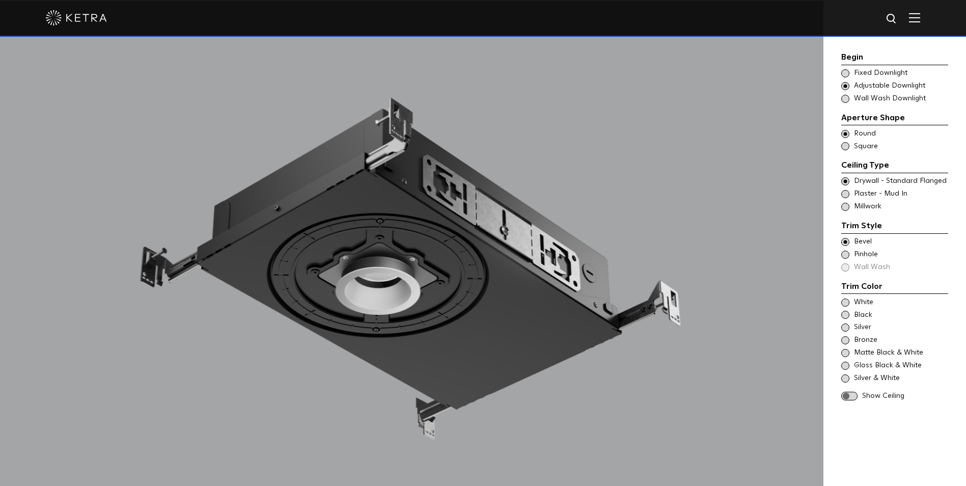
click at [845, 255] on span at bounding box center [845, 255] width 8 height 8
click at [844, 243] on span at bounding box center [845, 242] width 8 height 8
click at [845, 301] on span at bounding box center [845, 302] width 8 height 8
click at [845, 313] on span at bounding box center [845, 315] width 8 height 8
drag, startPoint x: 845, startPoint y: 327, endPoint x: 846, endPoint y: 334, distance: 6.2
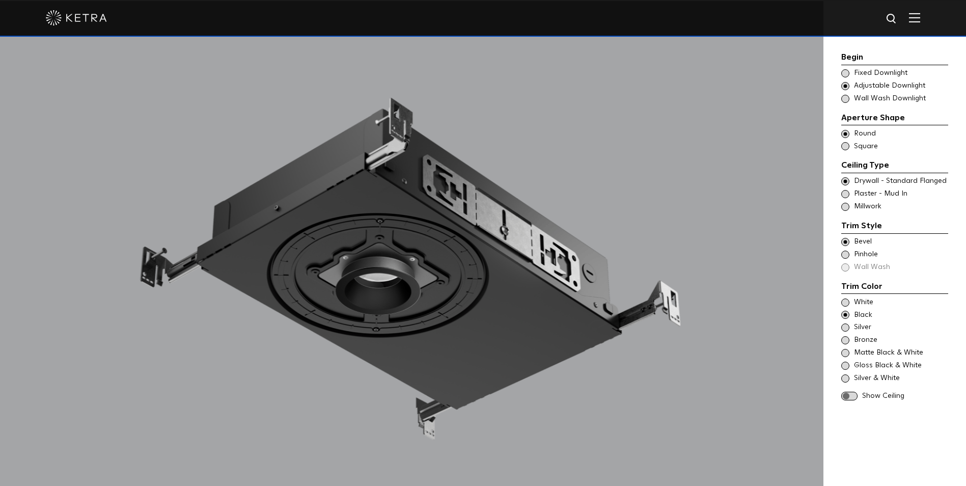
click at [846, 328] on span at bounding box center [845, 327] width 8 height 8
drag, startPoint x: 842, startPoint y: 347, endPoint x: 842, endPoint y: 354, distance: 6.6
click at [842, 349] on div "White Black Silver Bronze Matte Black & White" at bounding box center [894, 340] width 107 height 86
click at [844, 370] on div "Gloss Black & White" at bounding box center [894, 365] width 107 height 10
click at [848, 76] on span at bounding box center [845, 73] width 8 height 8
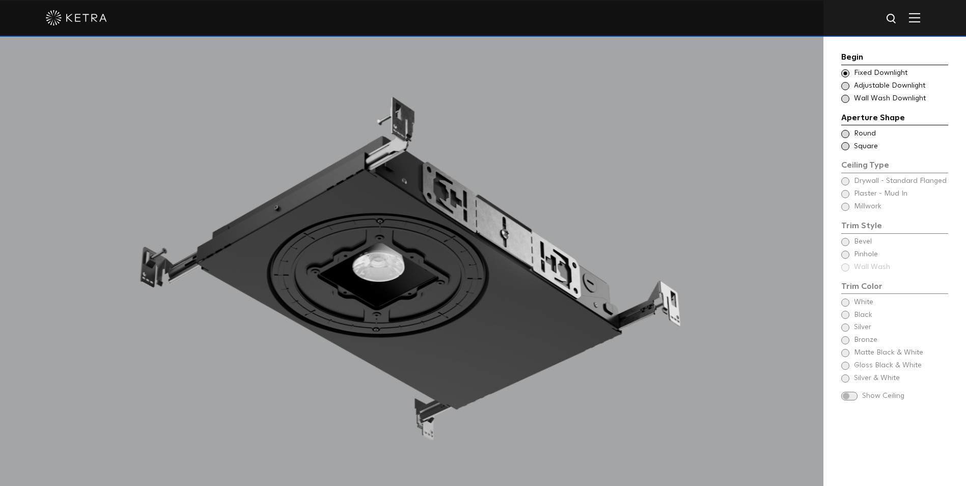
click at [846, 87] on span at bounding box center [845, 86] width 8 height 8
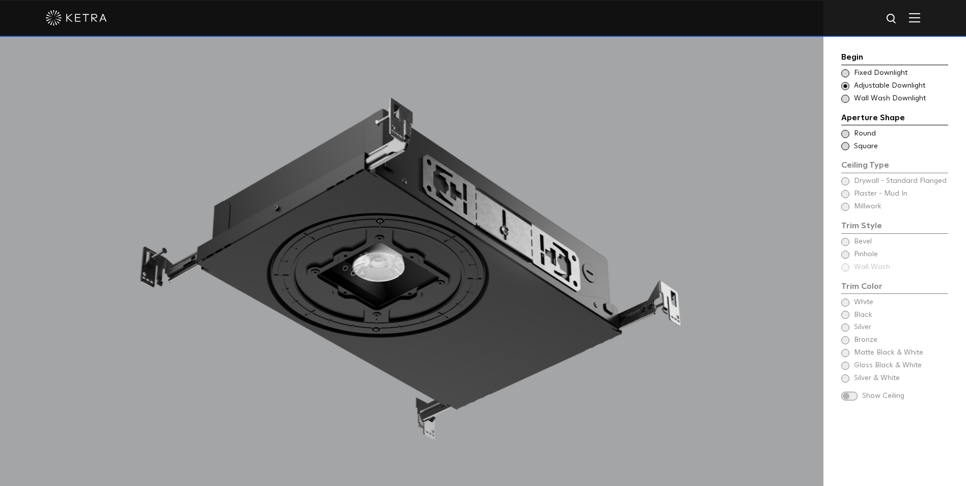
click at [845, 73] on span at bounding box center [845, 73] width 8 height 8
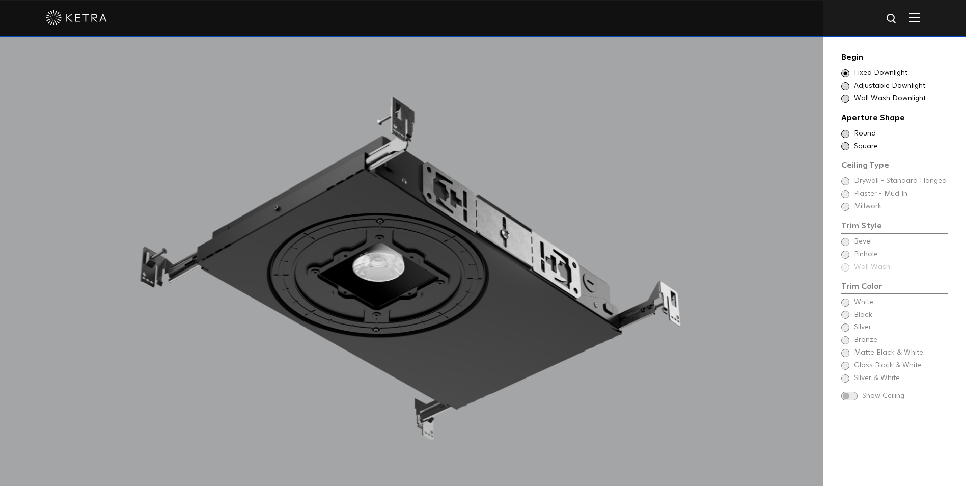
click at [846, 135] on span at bounding box center [845, 134] width 8 height 8
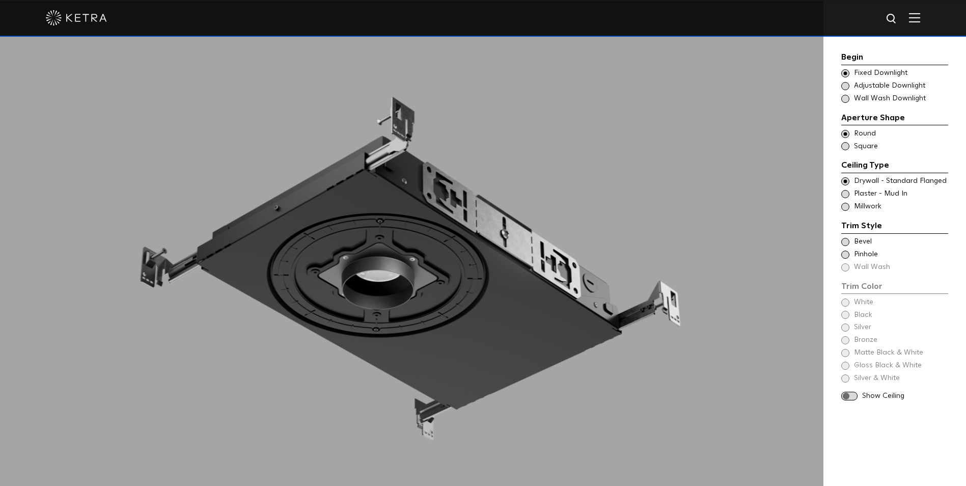
click at [842, 77] on div "Choose Aperture Shape Fixed Downlight" at bounding box center [894, 73] width 107 height 10
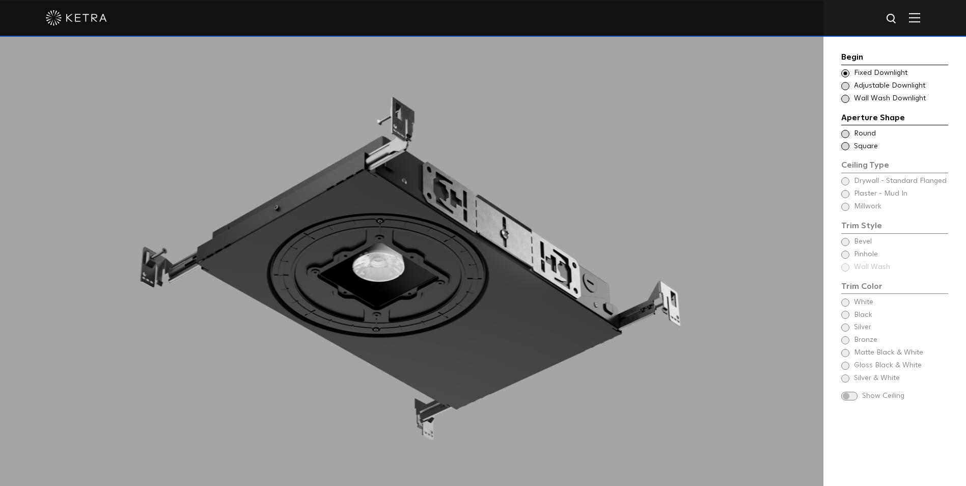
click at [841, 88] on span at bounding box center [845, 86] width 8 height 8
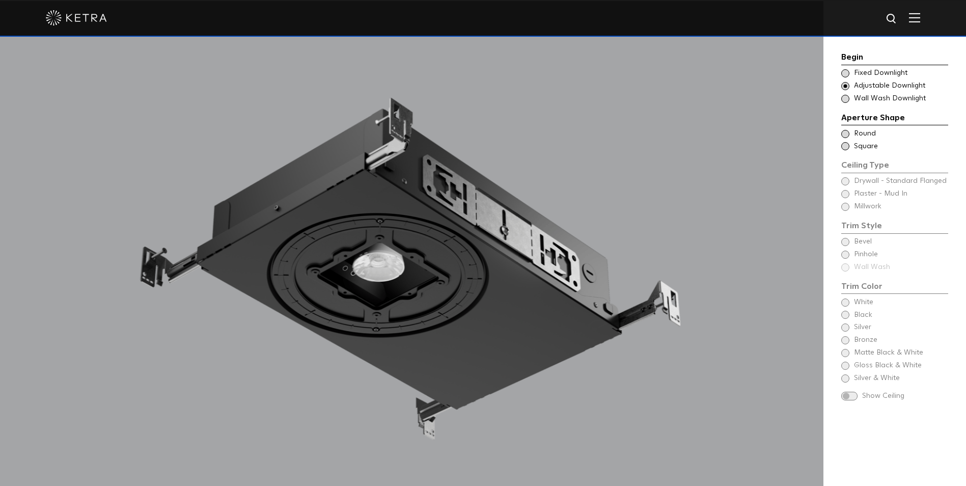
click at [848, 101] on span at bounding box center [845, 99] width 8 height 8
